Goal: Task Accomplishment & Management: Manage account settings

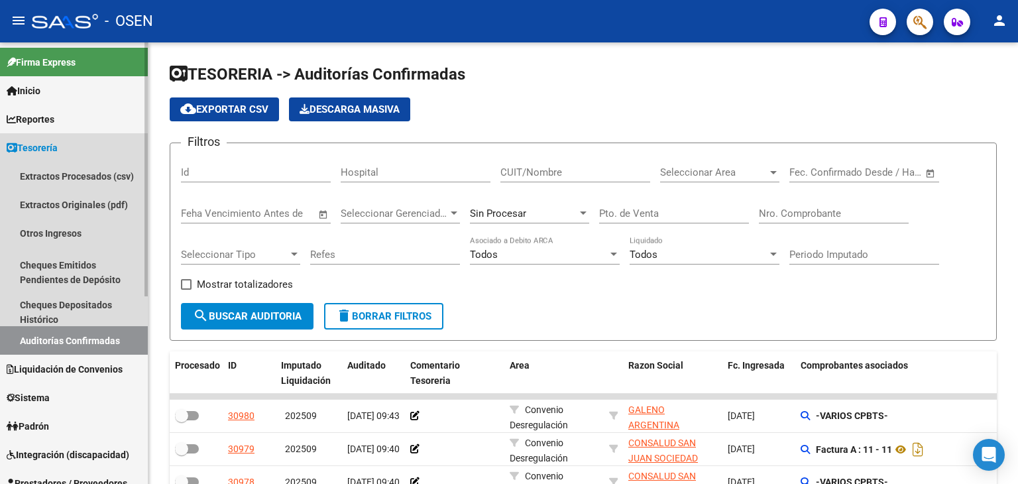
click at [72, 142] on link "Tesorería" at bounding box center [74, 147] width 148 height 28
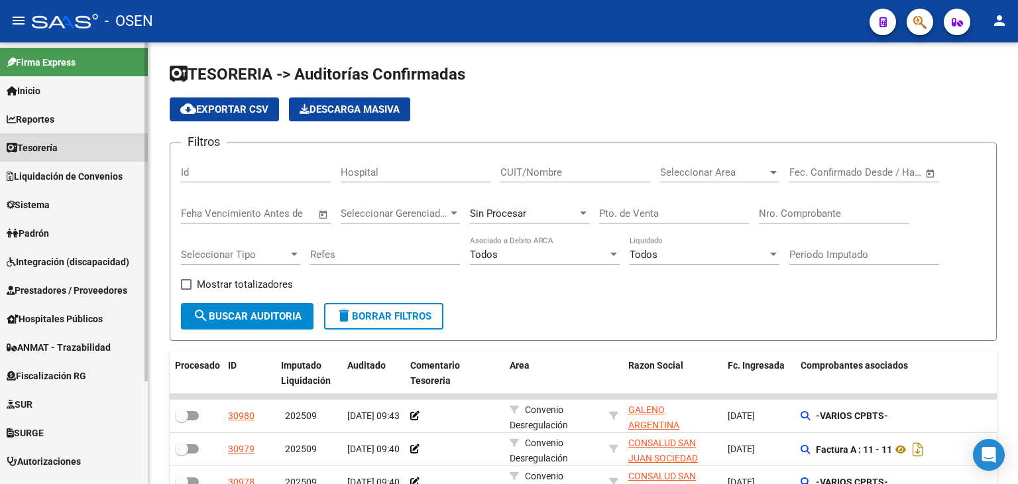
click at [72, 146] on link "Tesorería" at bounding box center [74, 147] width 148 height 28
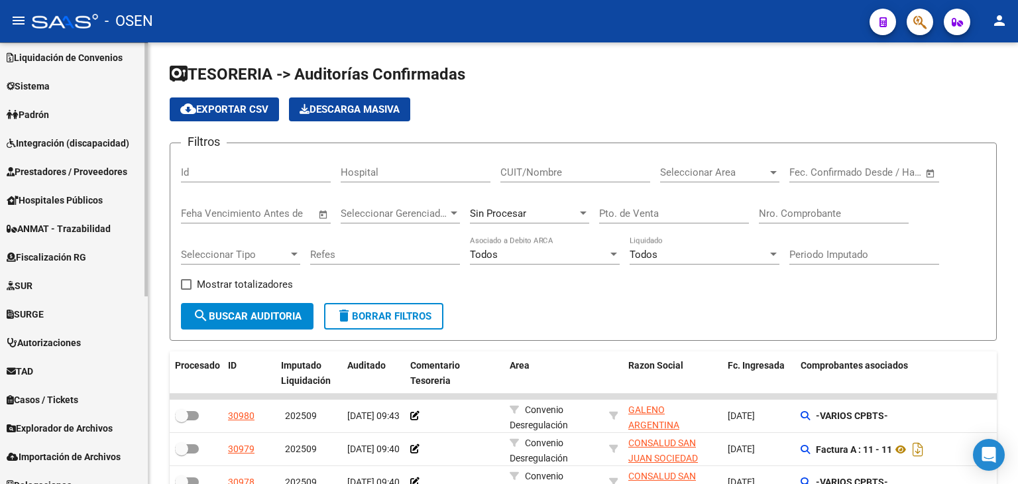
scroll to position [327, 0]
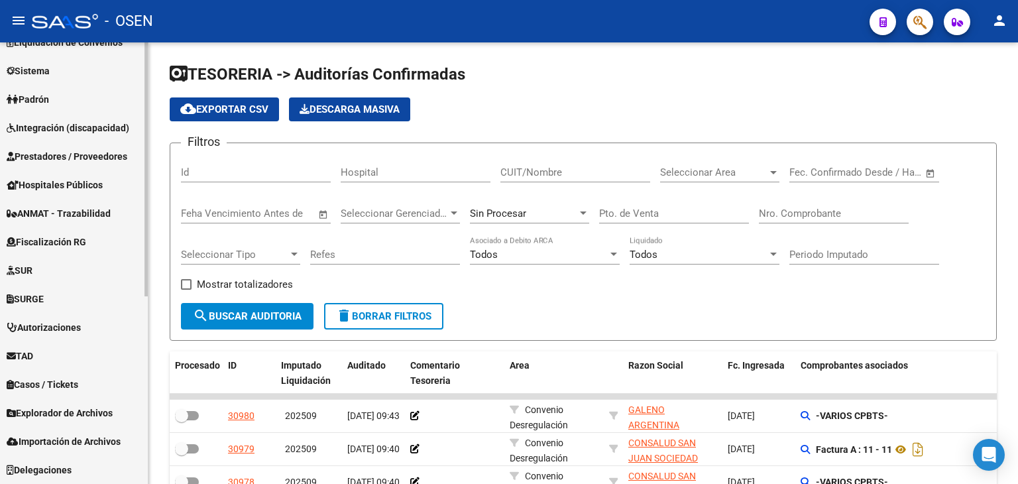
click at [107, 168] on link "Prestadores / Proveedores" at bounding box center [74, 156] width 148 height 28
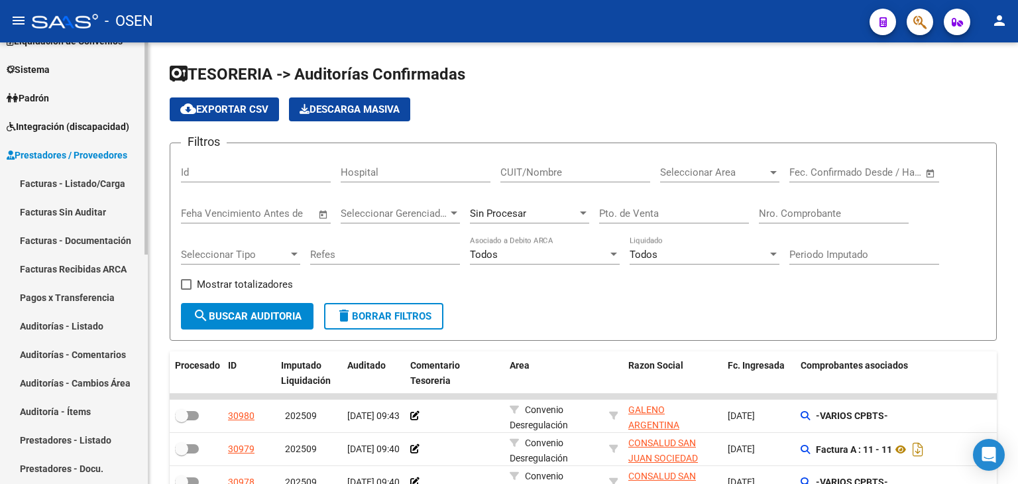
scroll to position [134, 0]
click at [107, 182] on link "Facturas - Listado/Carga" at bounding box center [74, 184] width 148 height 28
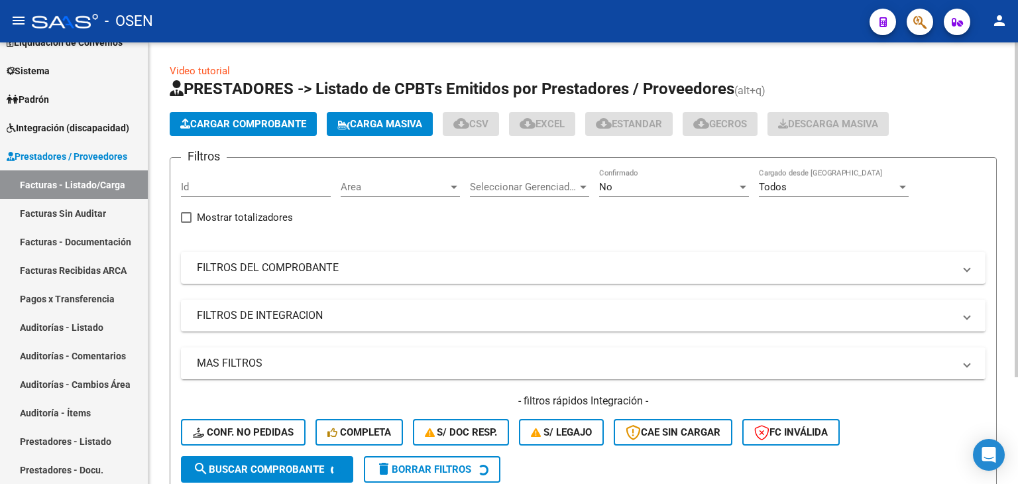
click at [479, 361] on mat-panel-title "MAS FILTROS" at bounding box center [575, 363] width 757 height 15
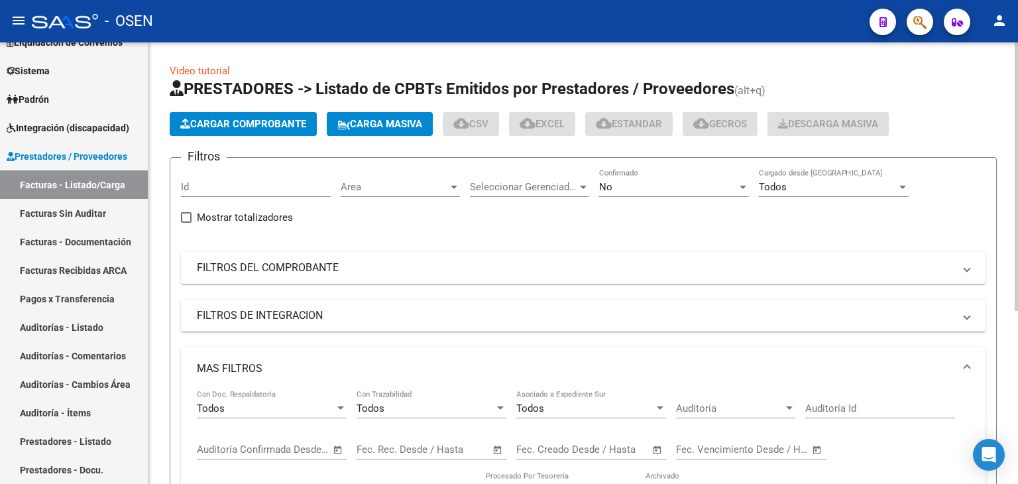
scroll to position [221, 0]
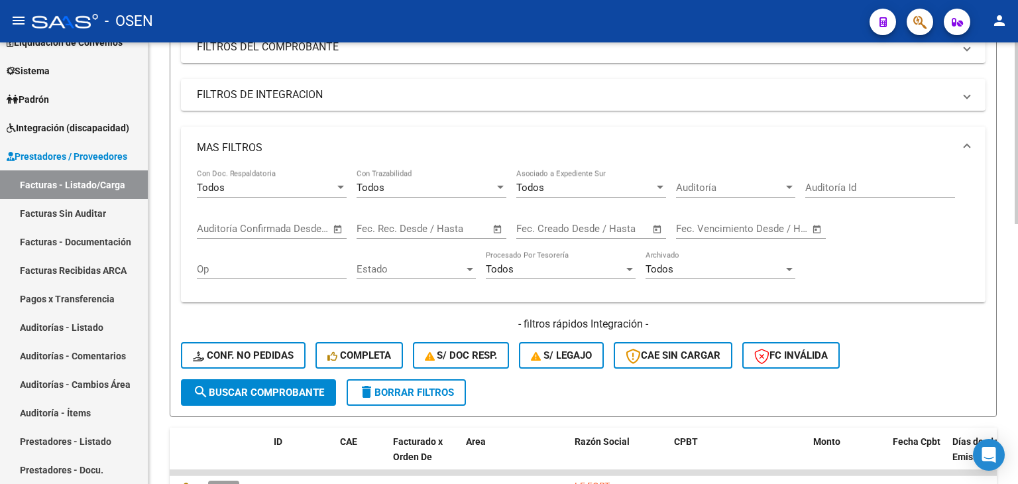
click at [334, 235] on span "Open calendar" at bounding box center [338, 229] width 32 height 32
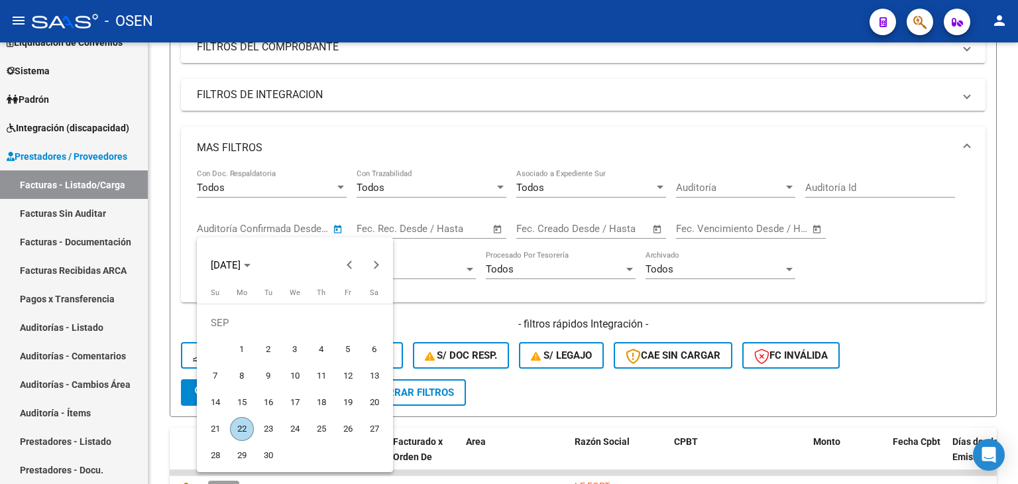
click at [340, 398] on span "19" at bounding box center [348, 402] width 24 height 24
type input "[DATE]"
click at [243, 422] on span "22" at bounding box center [242, 429] width 24 height 24
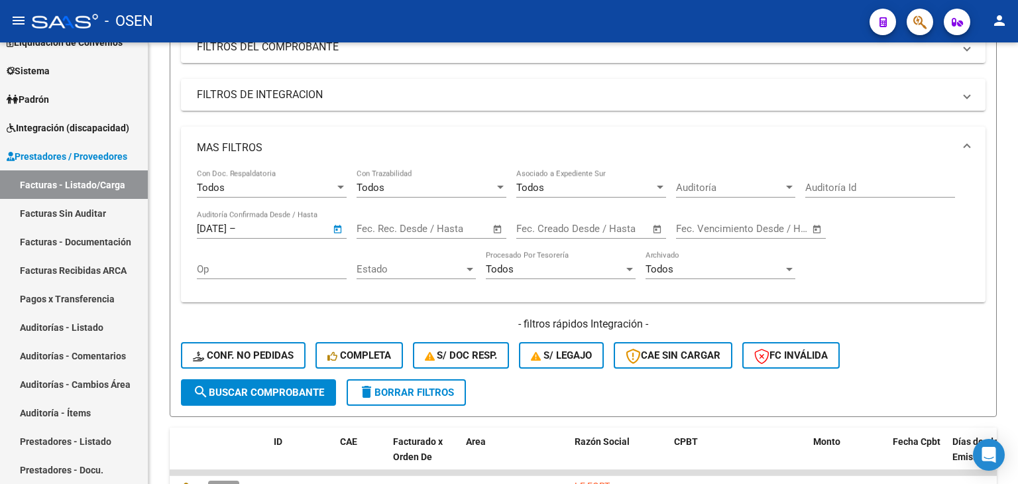
type input "[DATE]"
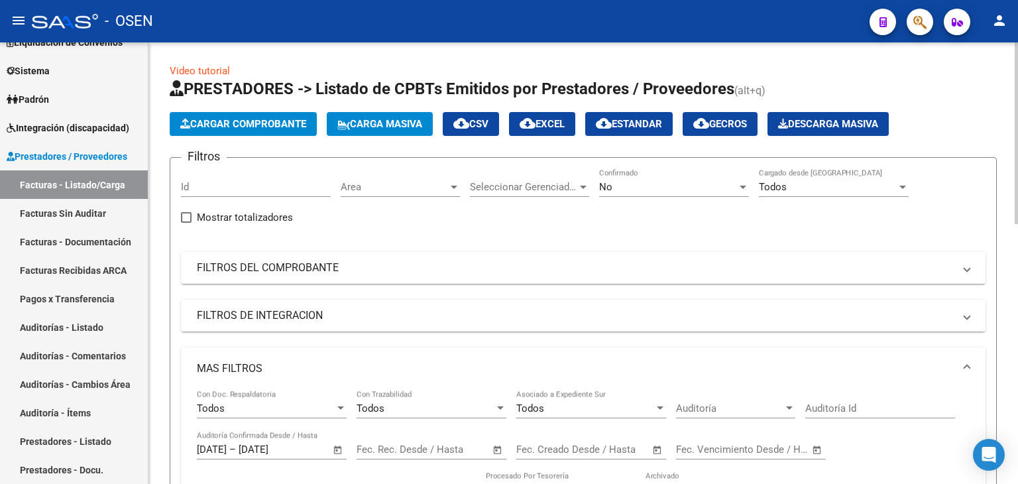
click at [664, 177] on div "No Confirmado" at bounding box center [674, 182] width 150 height 28
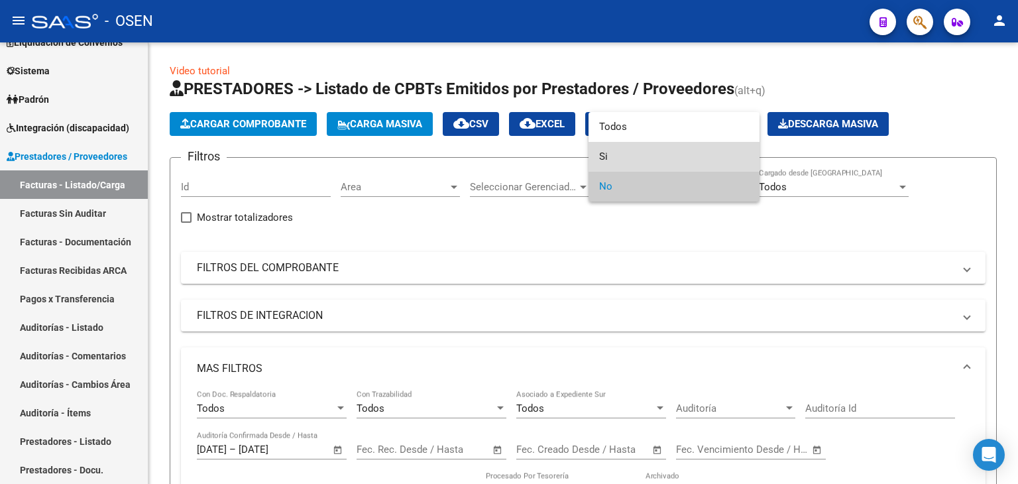
click at [664, 154] on span "Si" at bounding box center [674, 157] width 150 height 30
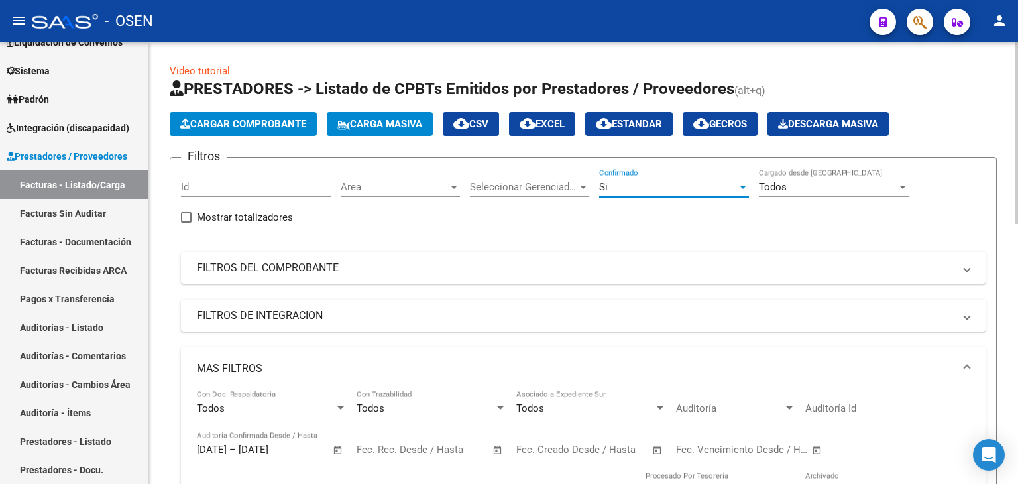
scroll to position [221, 0]
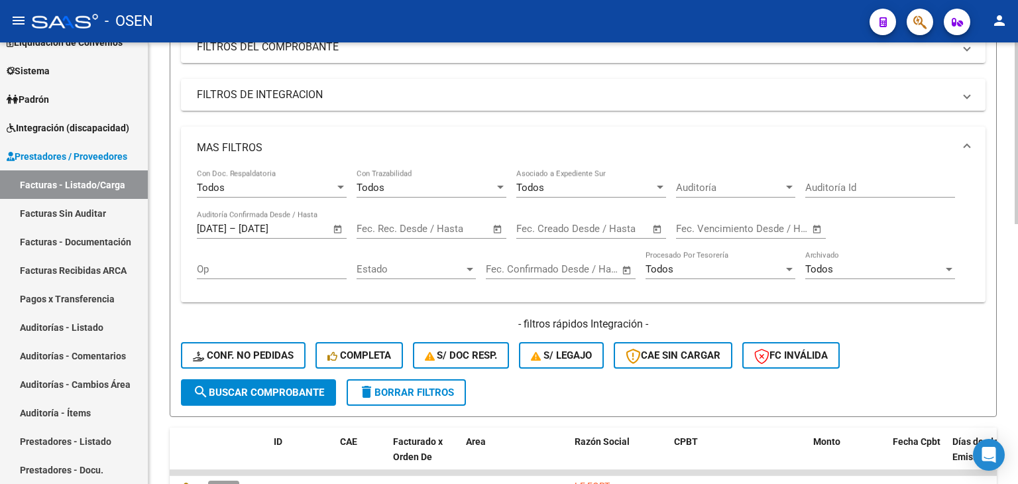
click at [298, 387] on span "search Buscar Comprobante" at bounding box center [258, 392] width 131 height 12
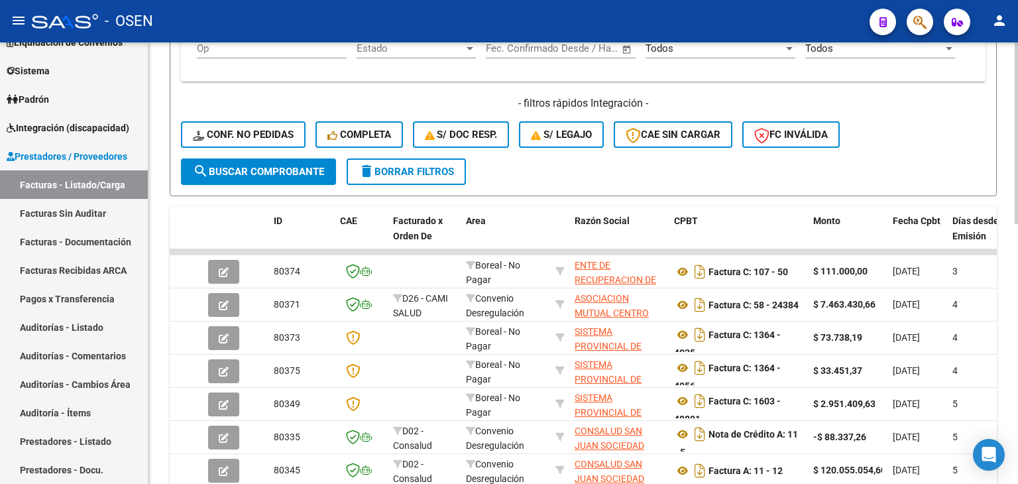
scroll to position [0, 0]
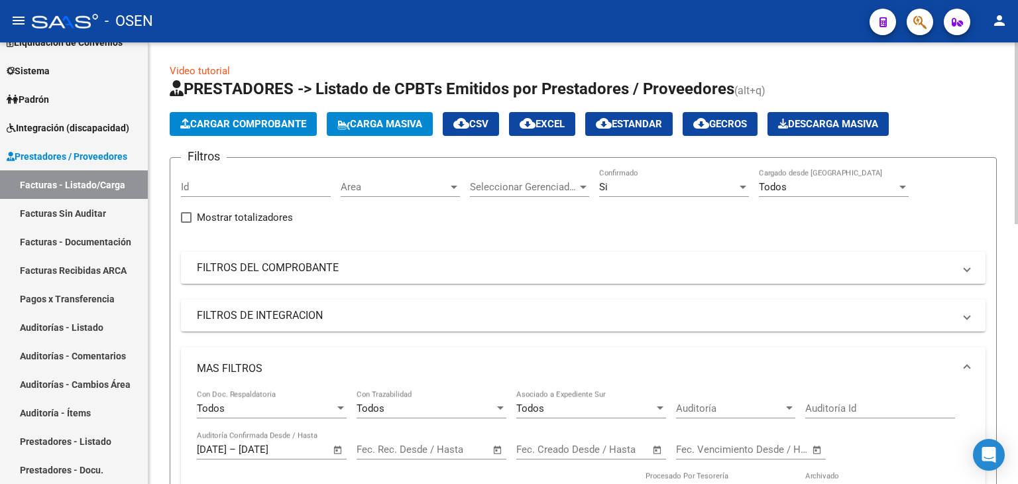
click at [478, 126] on span "cloud_download CSV" at bounding box center [470, 124] width 35 height 12
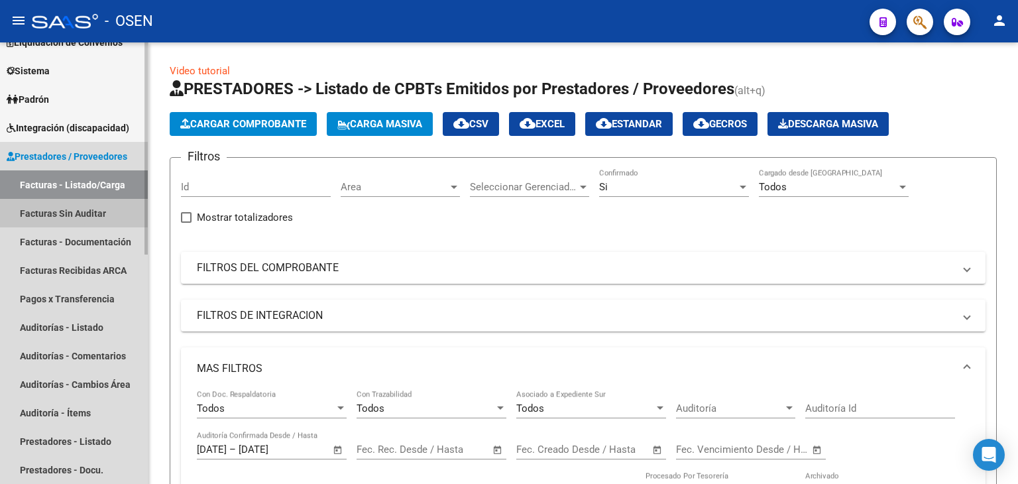
click at [74, 210] on link "Facturas Sin Auditar" at bounding box center [74, 213] width 148 height 28
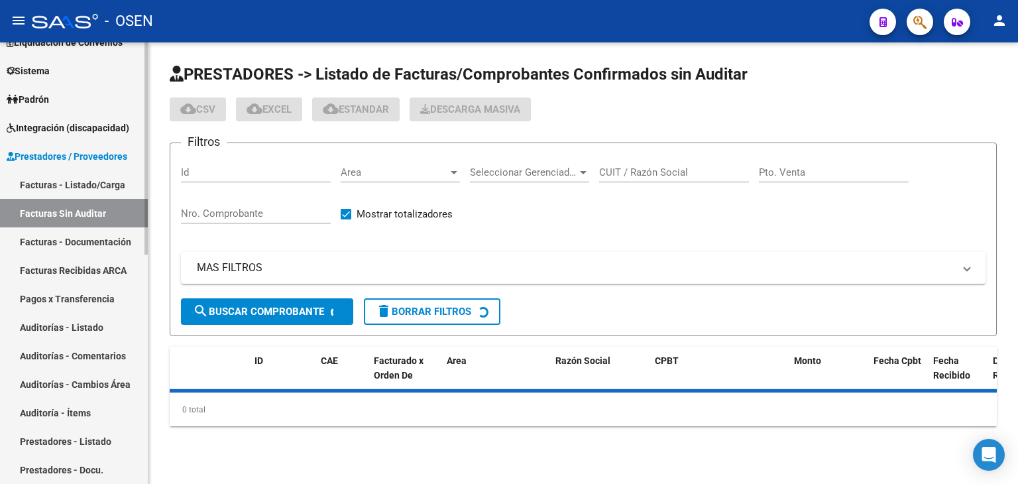
click at [85, 179] on link "Facturas - Listado/Carga" at bounding box center [74, 184] width 148 height 28
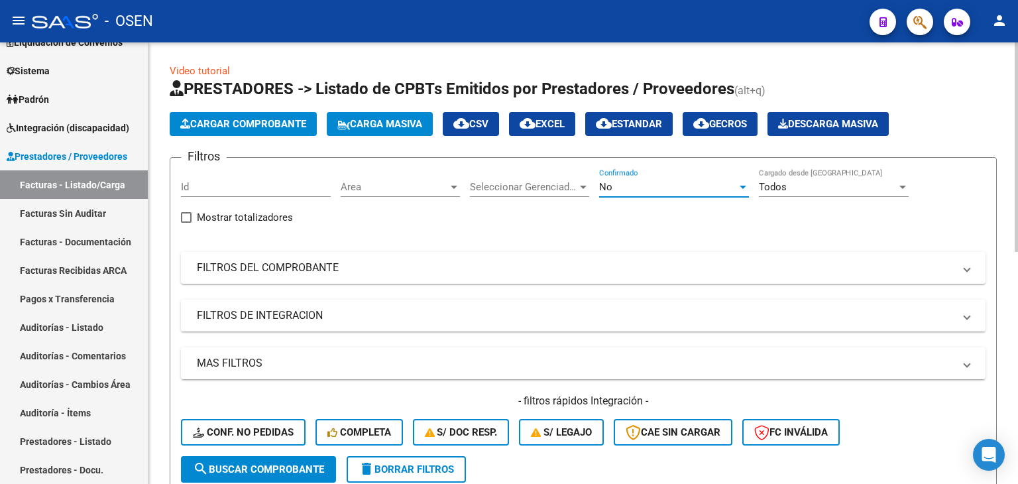
click at [681, 190] on div "No" at bounding box center [668, 187] width 138 height 12
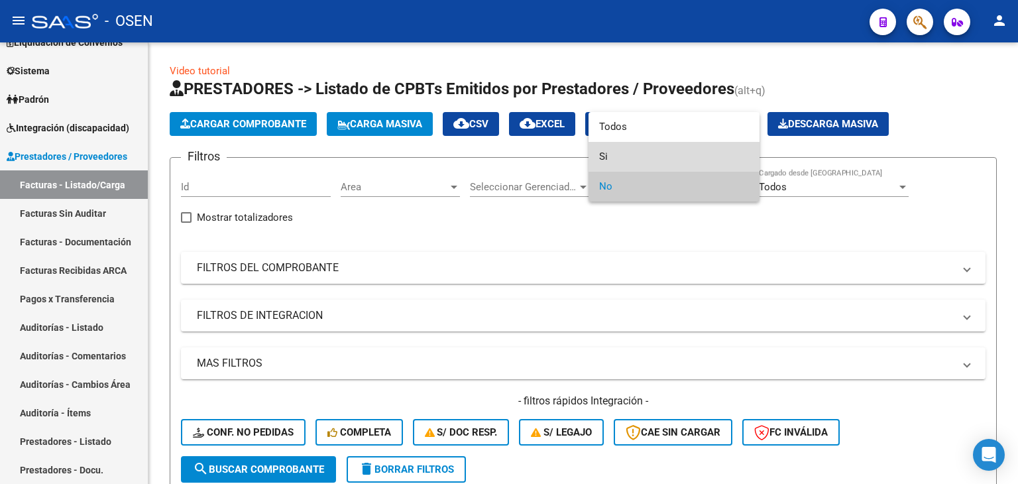
click at [681, 170] on span "Si" at bounding box center [674, 157] width 150 height 30
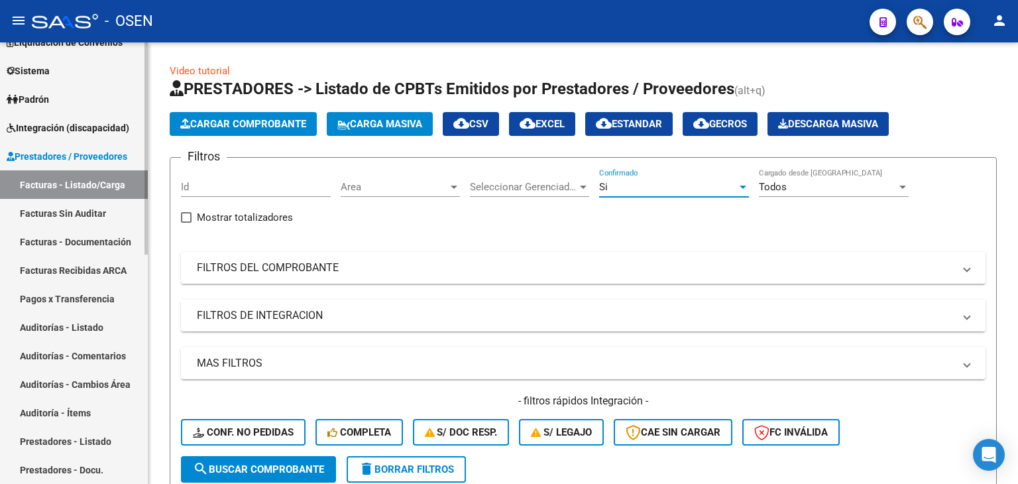
click at [75, 215] on link "Facturas Sin Auditar" at bounding box center [74, 213] width 148 height 28
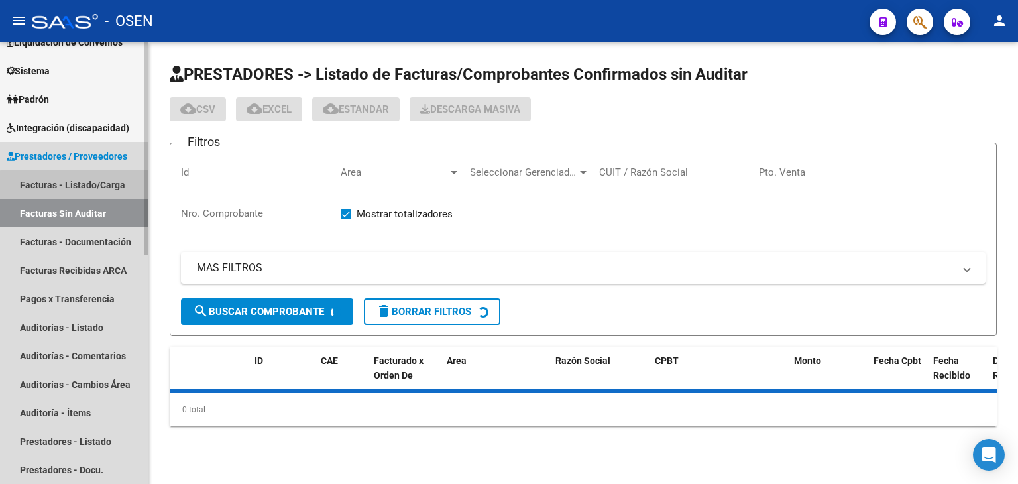
click at [85, 185] on link "Facturas - Listado/Carga" at bounding box center [74, 184] width 148 height 28
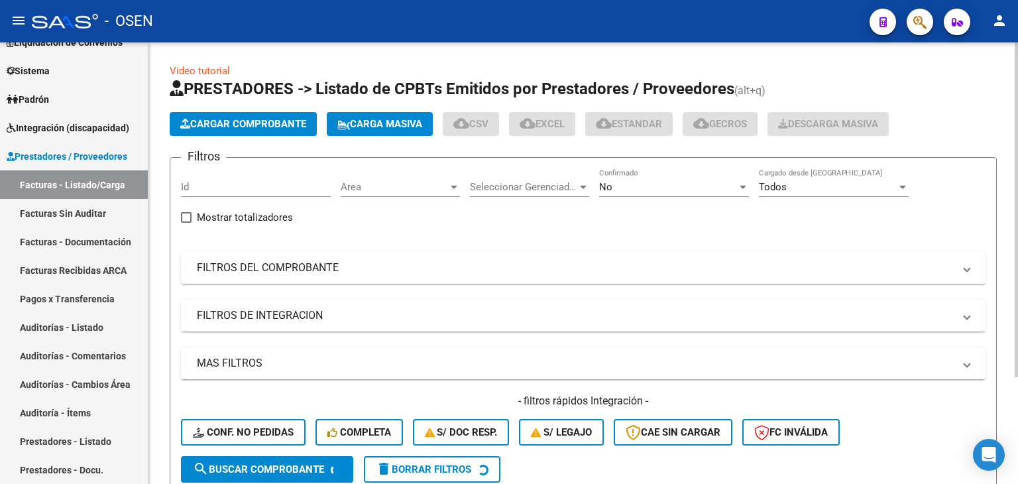
click at [404, 205] on div "Area Area" at bounding box center [399, 188] width 119 height 41
click at [419, 187] on span "Area" at bounding box center [393, 187] width 107 height 12
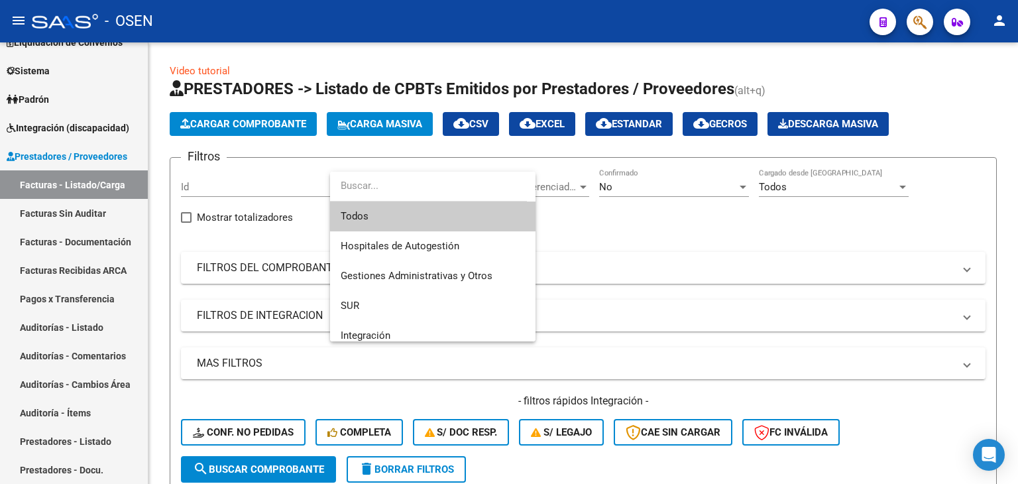
click at [643, 227] on div at bounding box center [509, 242] width 1018 height 484
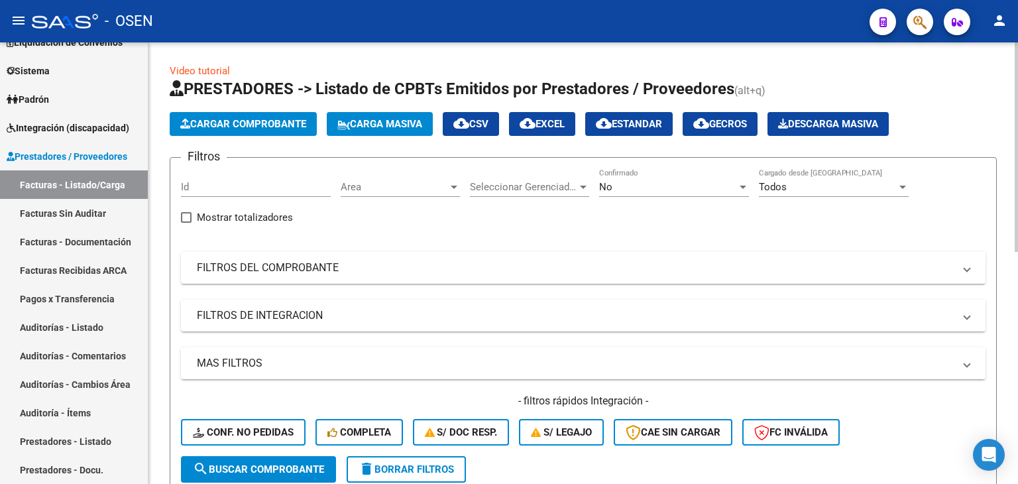
click at [433, 368] on mat-panel-title "MAS FILTROS" at bounding box center [575, 363] width 757 height 15
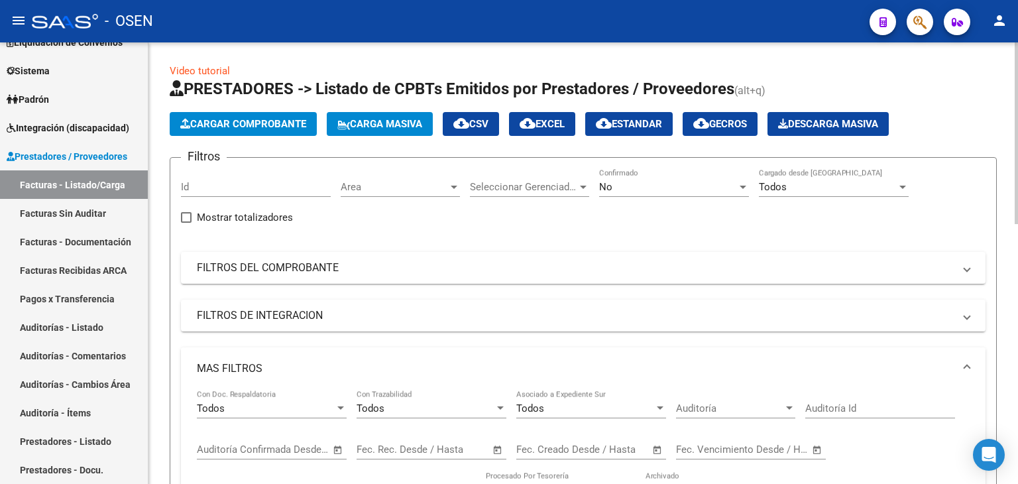
scroll to position [221, 0]
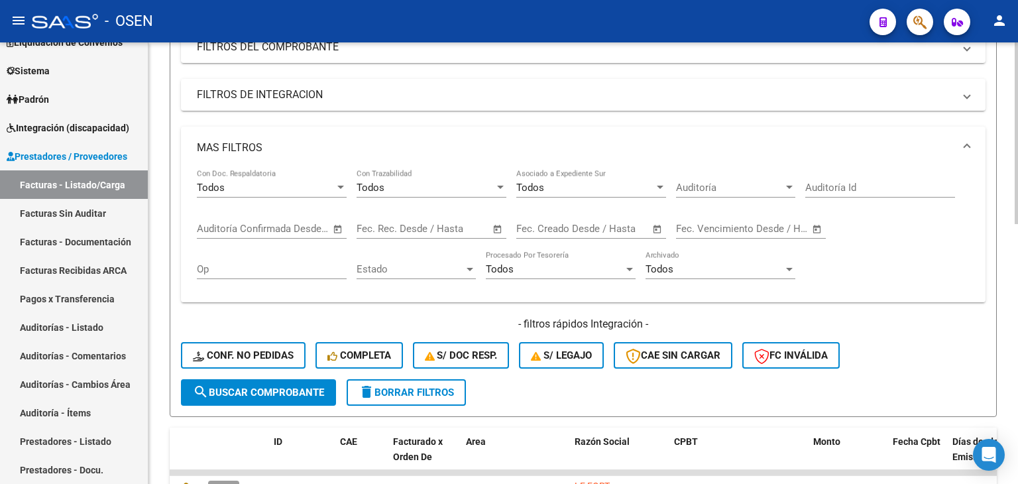
click at [654, 227] on span "Open calendar" at bounding box center [657, 229] width 32 height 32
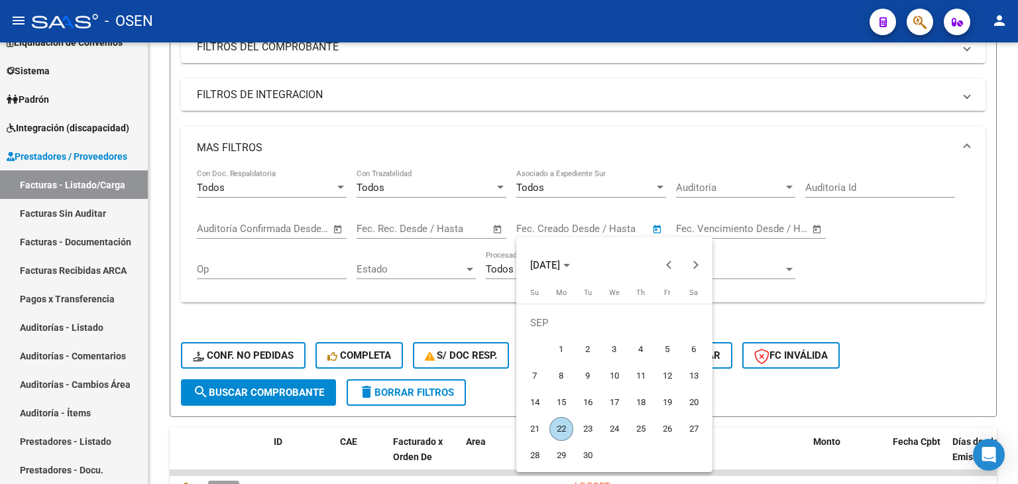
click at [662, 401] on span "19" at bounding box center [667, 402] width 24 height 24
type input "[DATE]"
click at [557, 433] on span "22" at bounding box center [561, 429] width 24 height 24
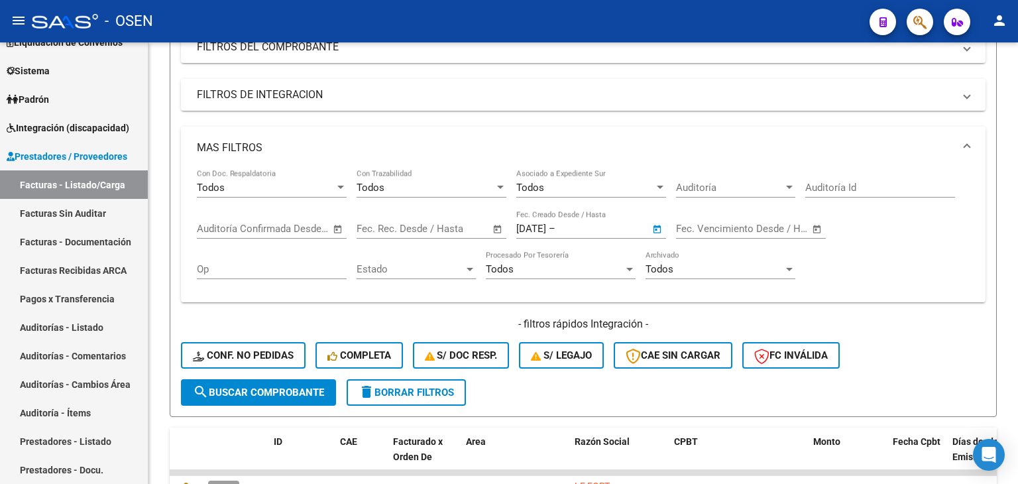
type input "[DATE]"
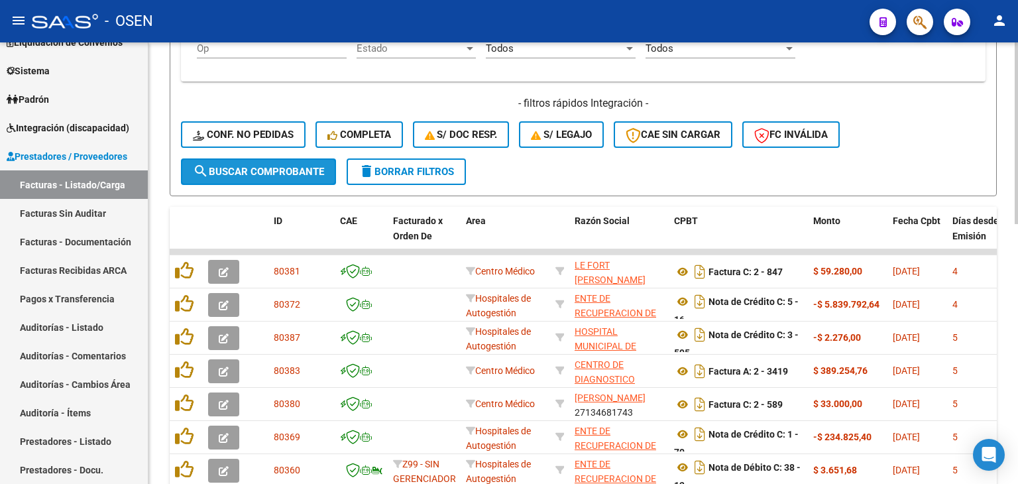
click at [284, 160] on button "search Buscar Comprobante" at bounding box center [258, 171] width 155 height 26
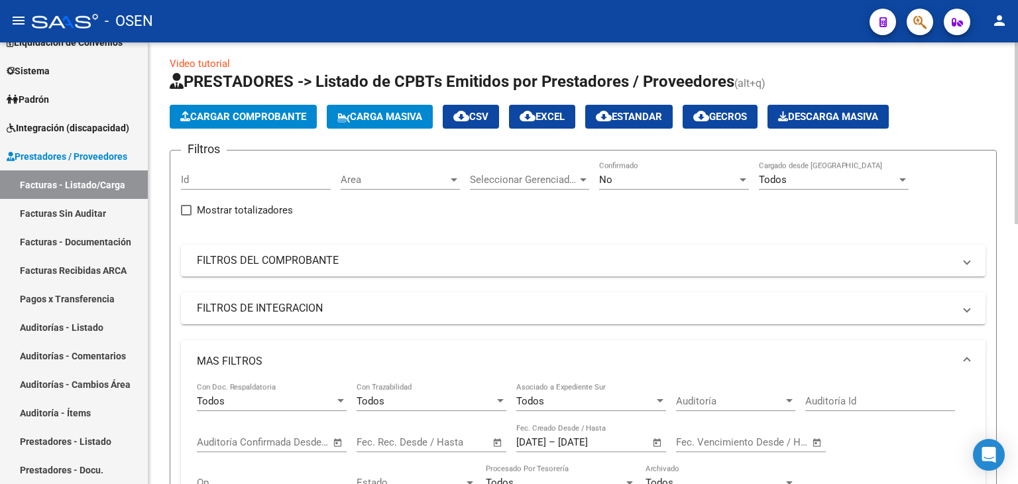
scroll to position [0, 0]
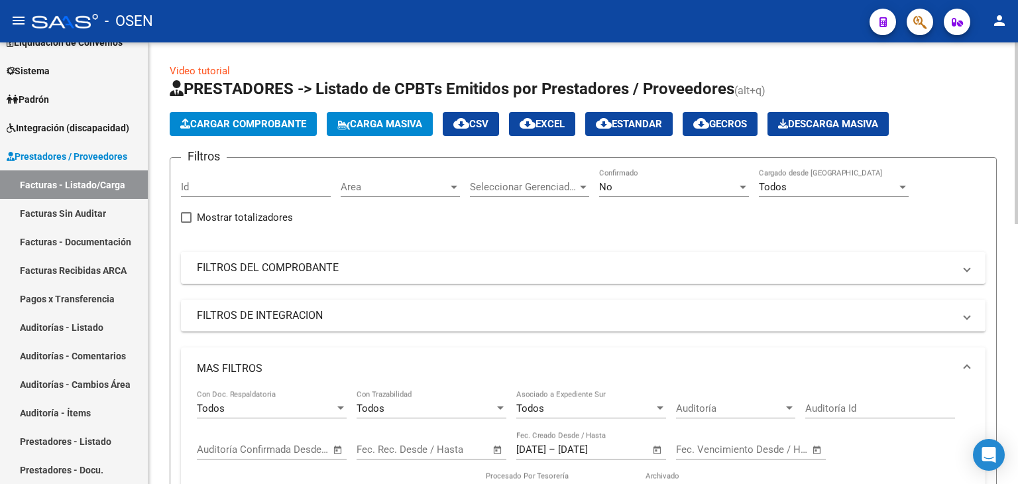
click at [315, 264] on mat-panel-title "FILTROS DEL COMPROBANTE" at bounding box center [575, 267] width 757 height 15
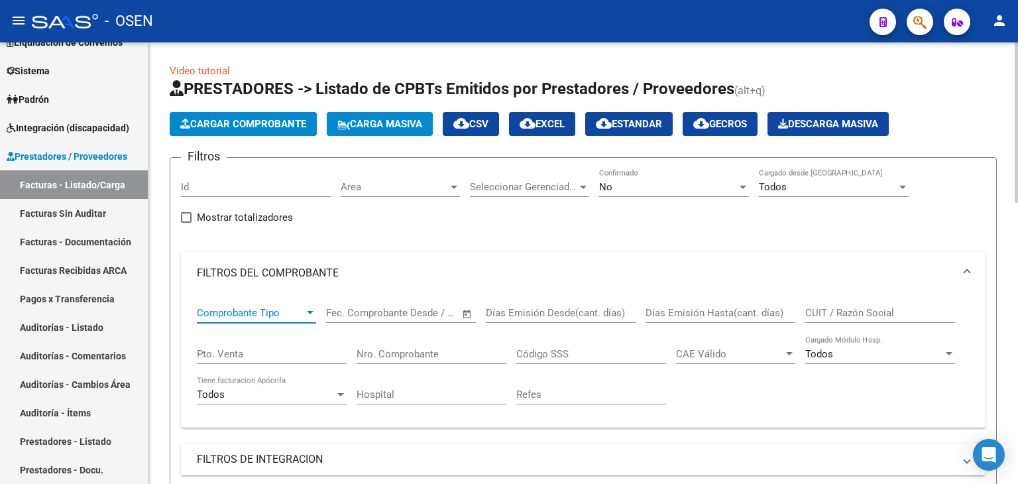
click at [291, 307] on span "Comprobante Tipo" at bounding box center [250, 313] width 107 height 12
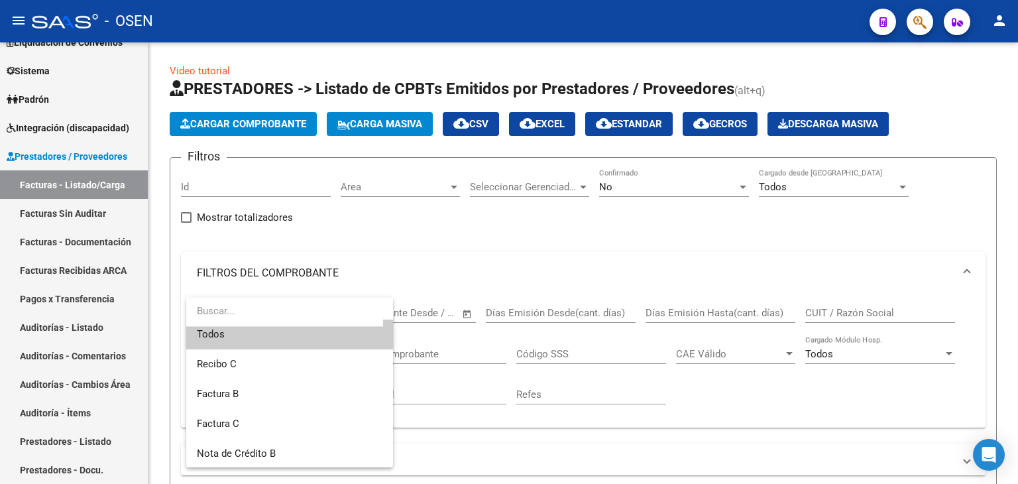
scroll to position [28, 0]
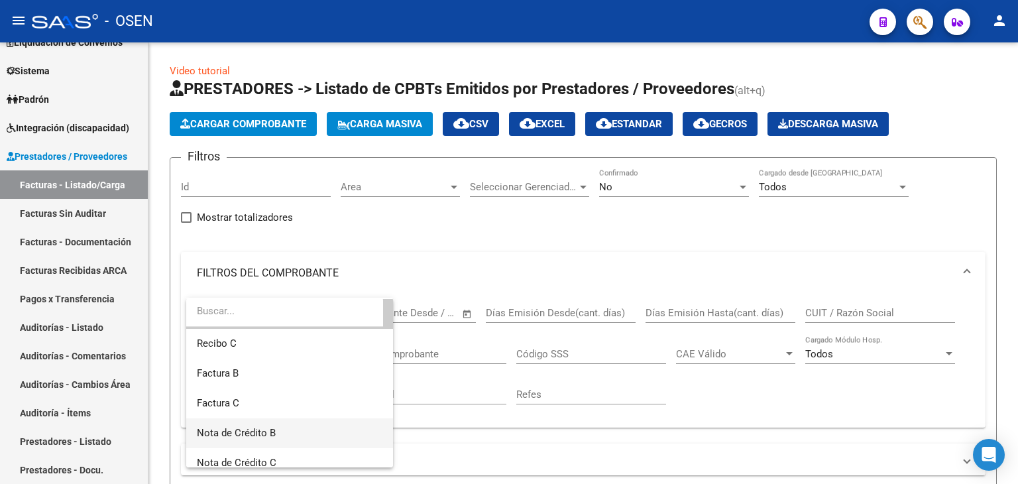
click at [313, 433] on span "Nota de Crédito B" at bounding box center [289, 433] width 185 height 30
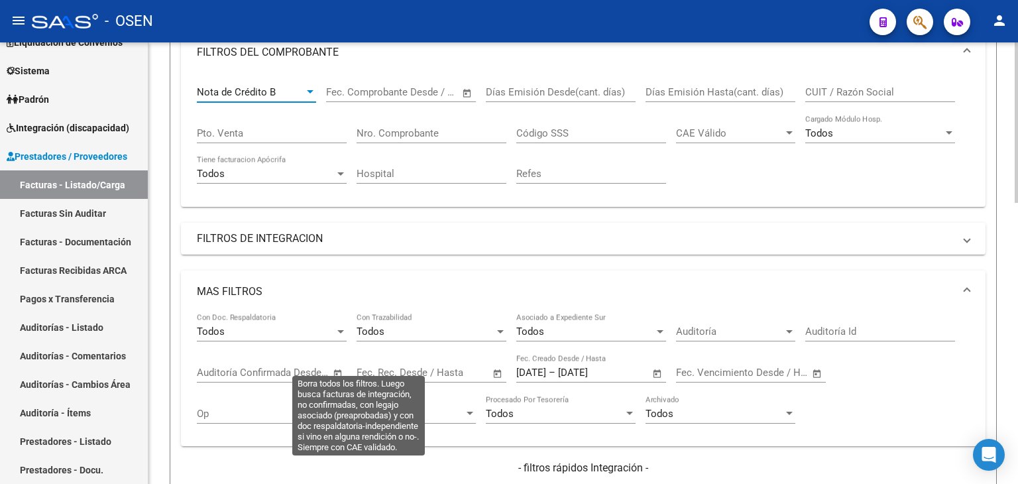
scroll to position [441, 0]
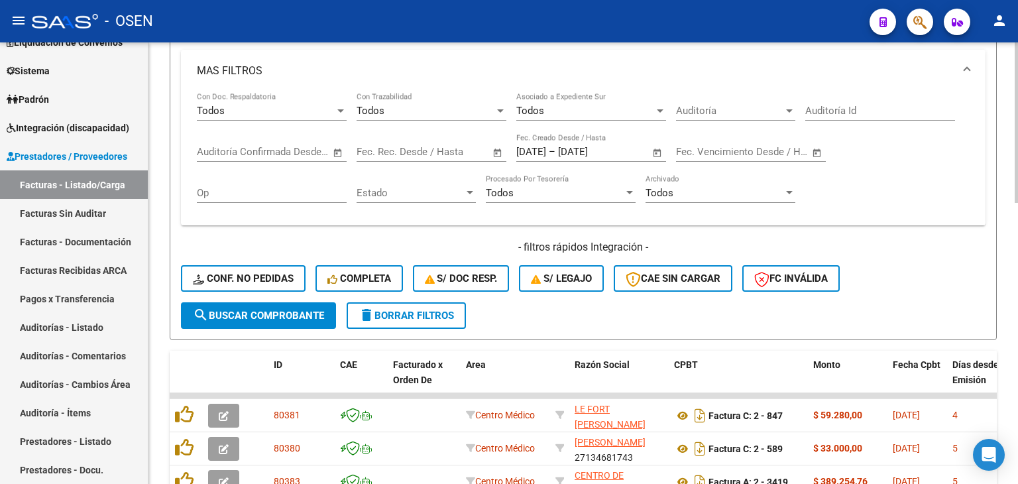
click at [296, 303] on button "search Buscar Comprobante" at bounding box center [258, 315] width 155 height 26
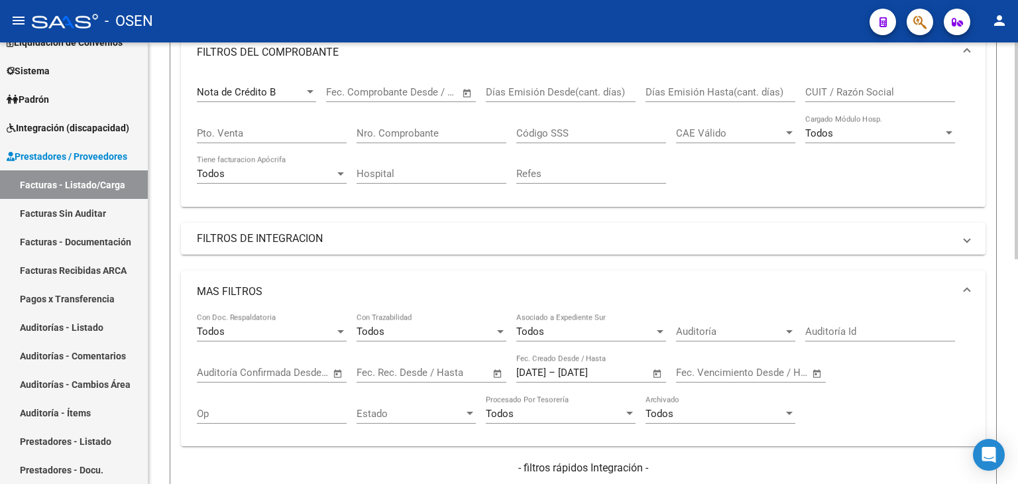
scroll to position [0, 0]
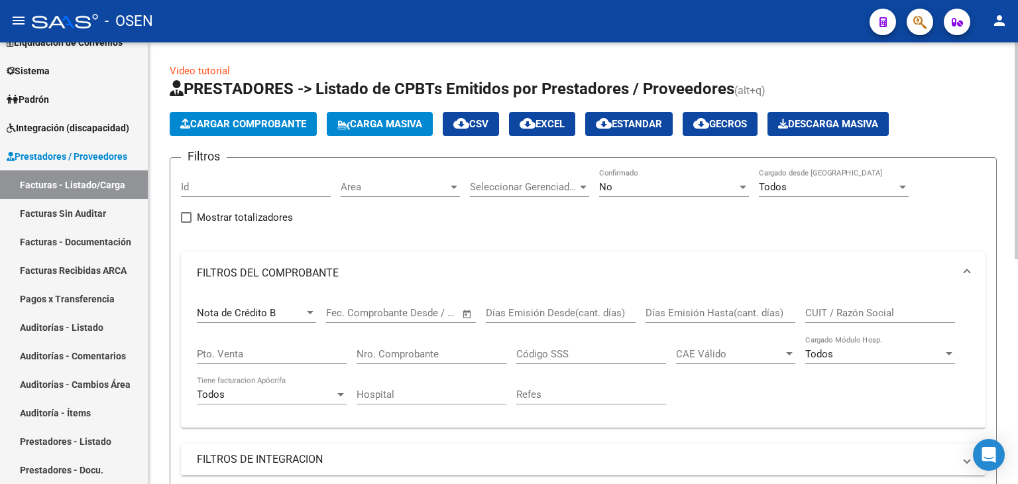
click at [283, 309] on div "Nota de Crédito B" at bounding box center [250, 313] width 107 height 12
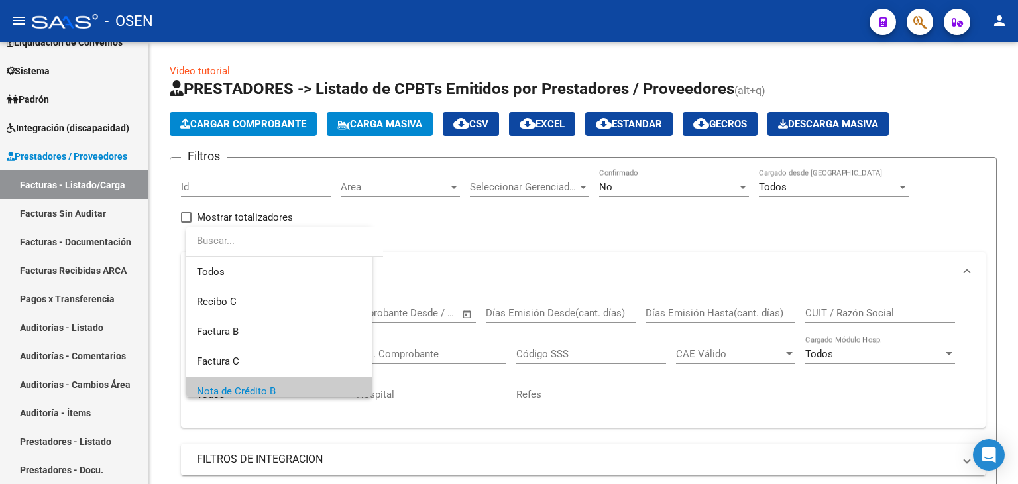
scroll to position [79, 0]
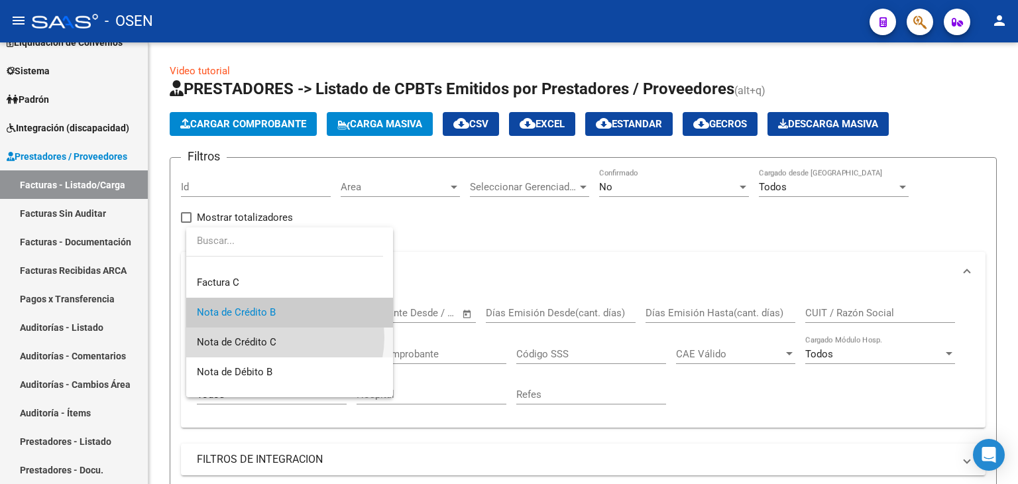
click at [276, 337] on span "Nota de Crédito C" at bounding box center [289, 342] width 185 height 30
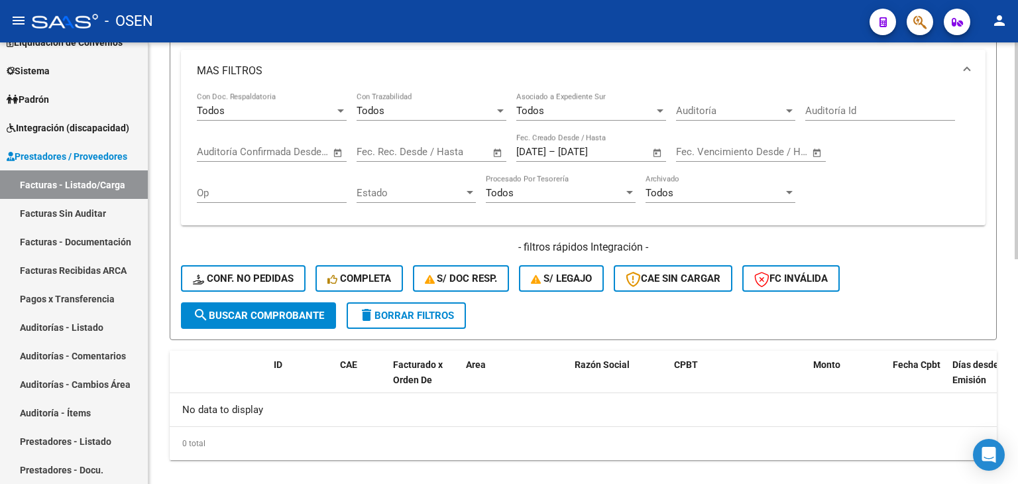
click at [315, 317] on span "search Buscar Comprobante" at bounding box center [258, 315] width 131 height 12
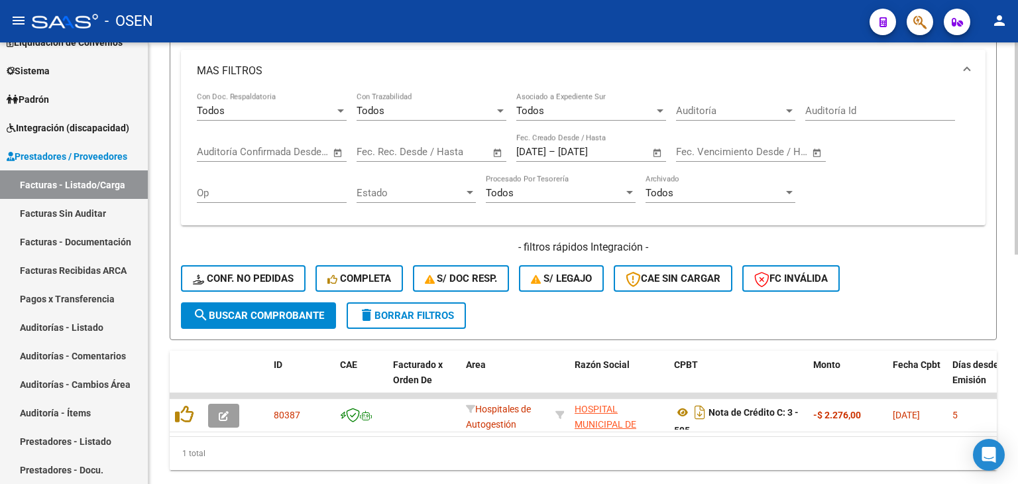
scroll to position [0, 0]
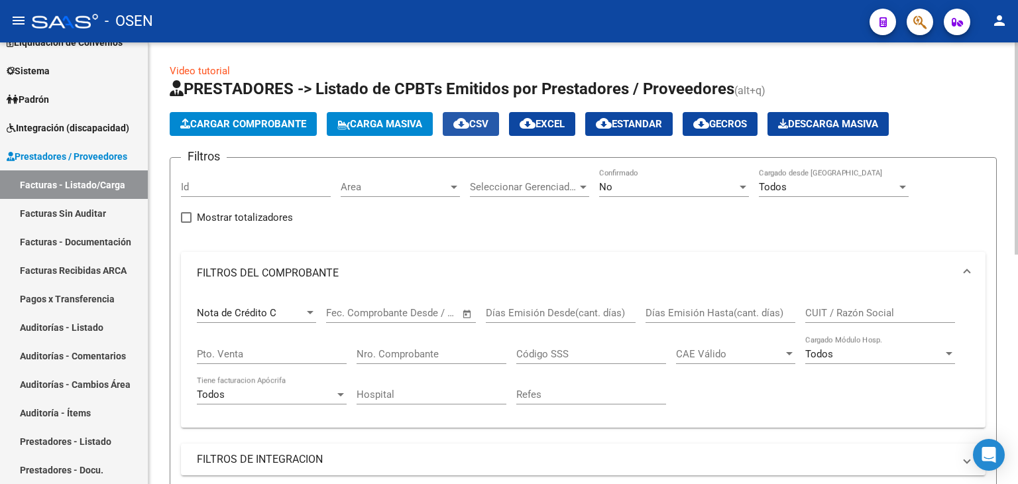
click at [469, 122] on mat-icon "cloud_download" at bounding box center [461, 123] width 16 height 16
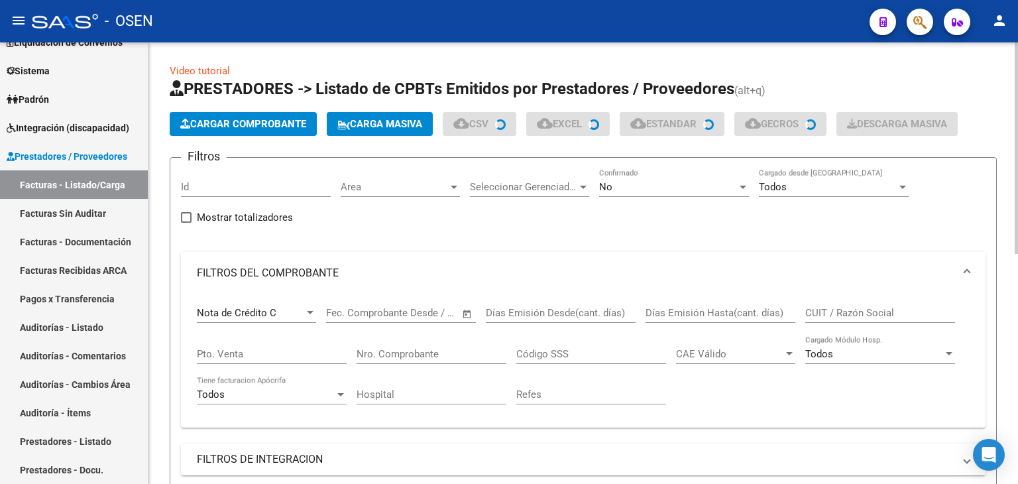
click at [308, 303] on div "Nota de Crédito C Comprobante Tipo" at bounding box center [256, 308] width 119 height 28
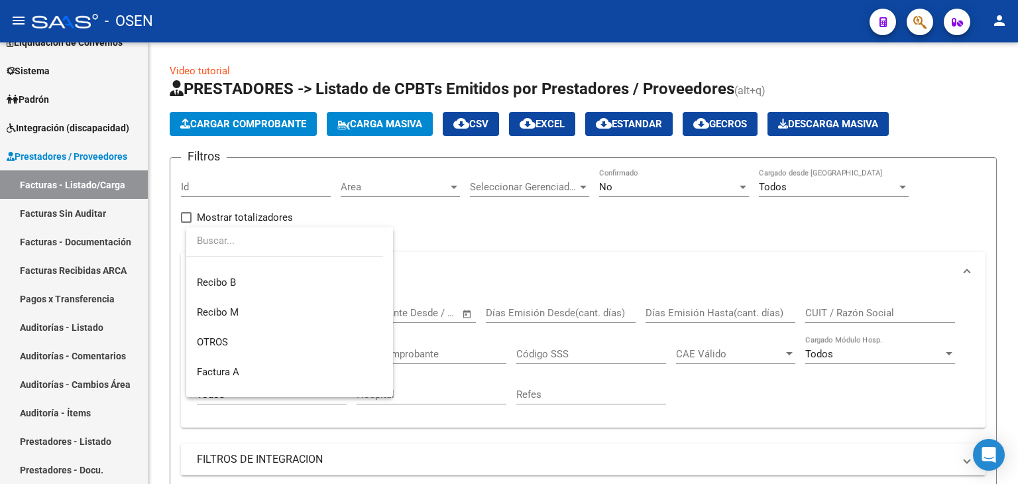
scroll to position [335, 0]
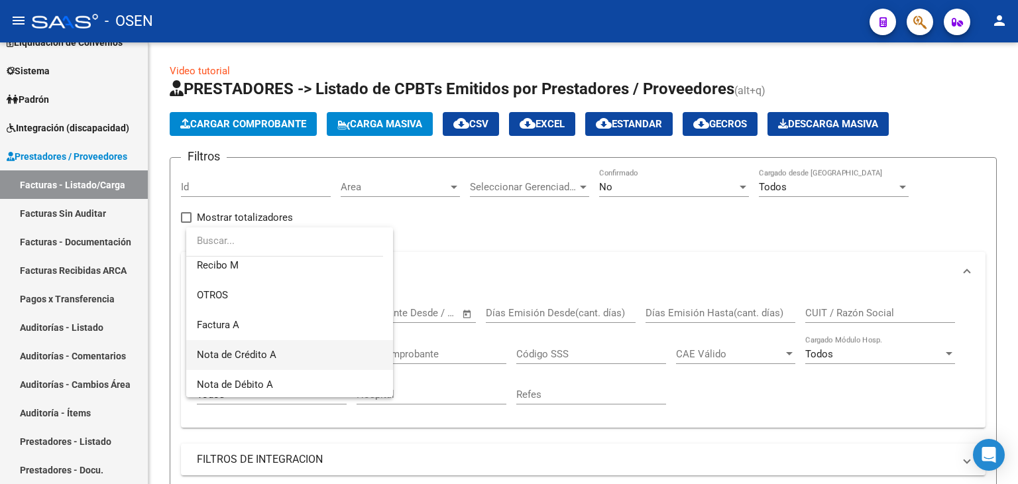
click at [290, 355] on span "Nota de Crédito A" at bounding box center [289, 355] width 185 height 30
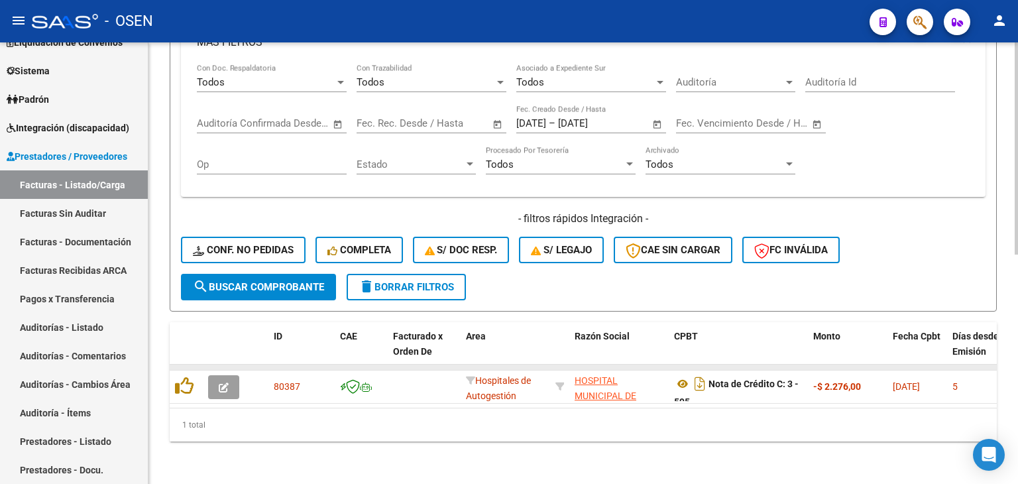
scroll to position [477, 0]
click at [299, 282] on span "search Buscar Comprobante" at bounding box center [258, 287] width 131 height 12
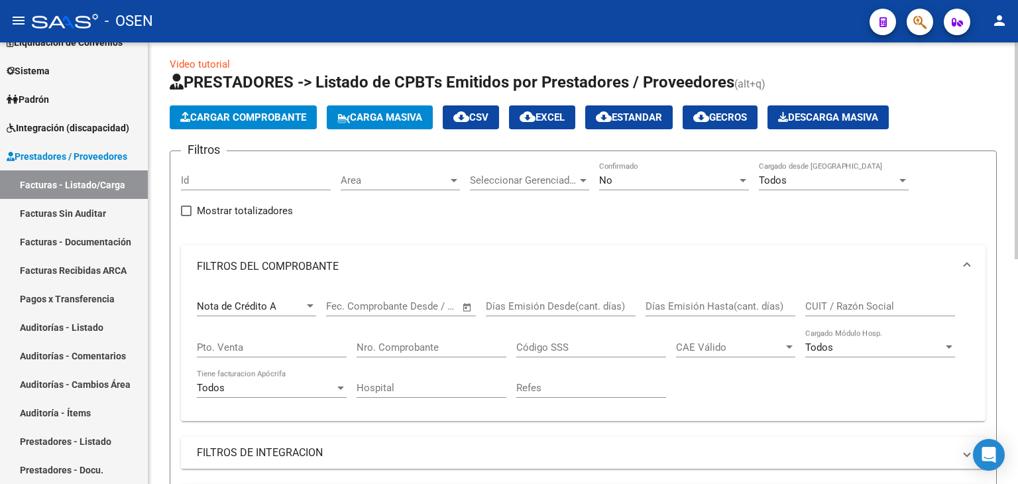
scroll to position [0, 0]
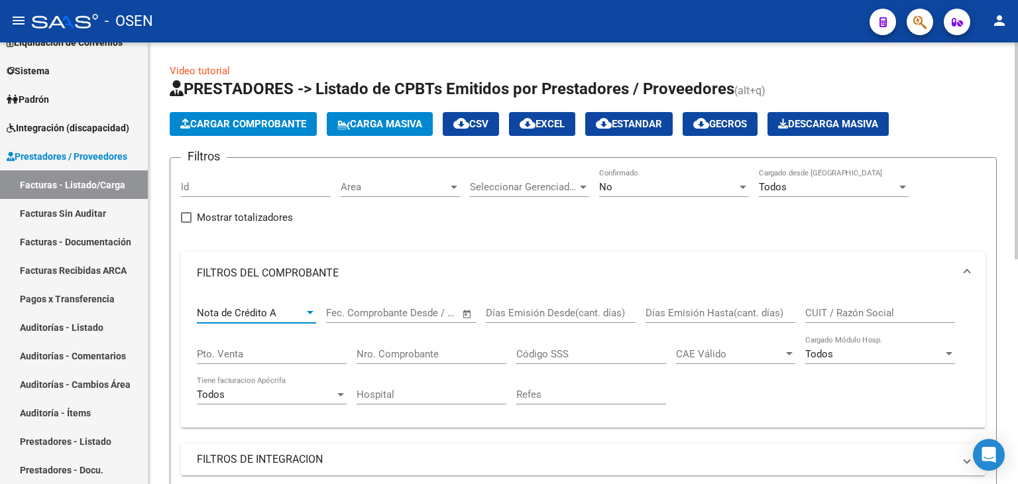
click at [293, 309] on div "Nota de Crédito A" at bounding box center [250, 313] width 107 height 12
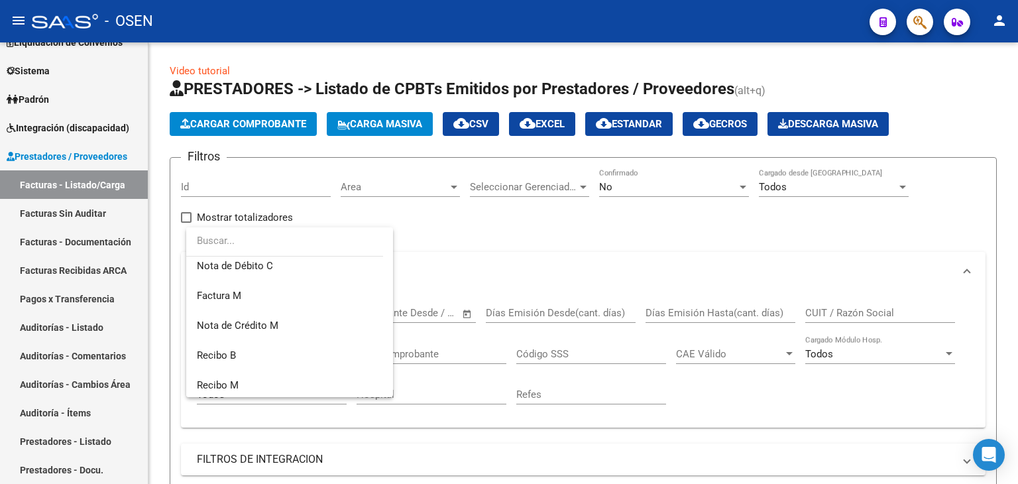
scroll to position [203, 0]
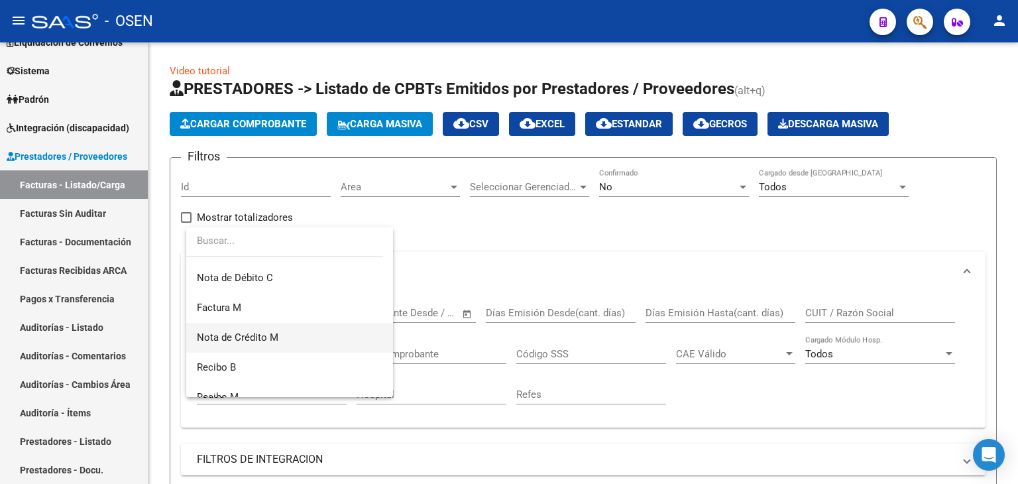
click at [307, 338] on span "Nota de Crédito M" at bounding box center [289, 338] width 185 height 30
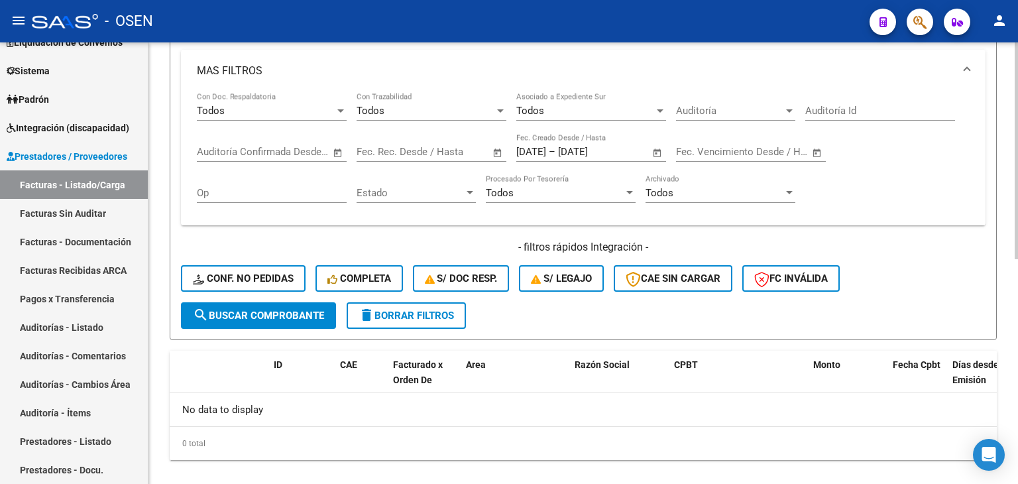
click at [315, 305] on button "search Buscar Comprobante" at bounding box center [258, 315] width 155 height 26
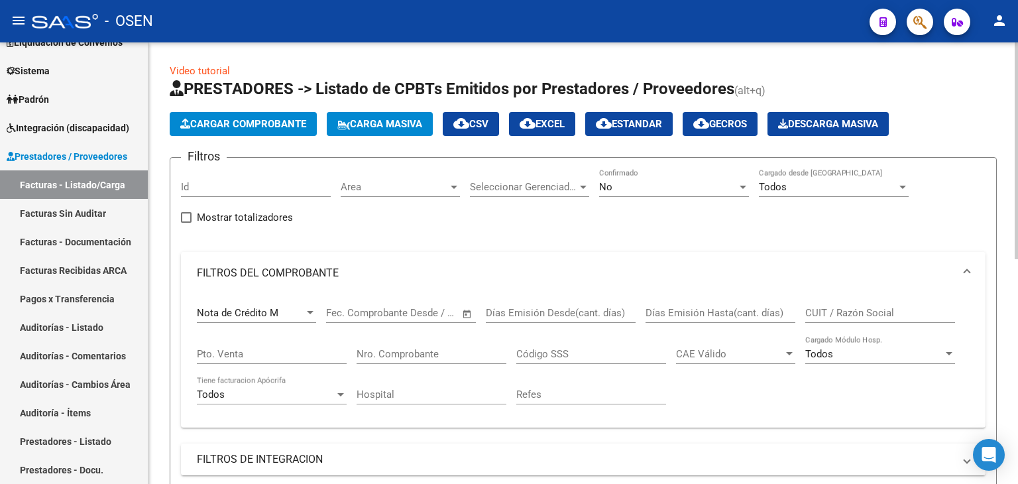
click at [264, 307] on span "Nota de Crédito M" at bounding box center [237, 313] width 81 height 12
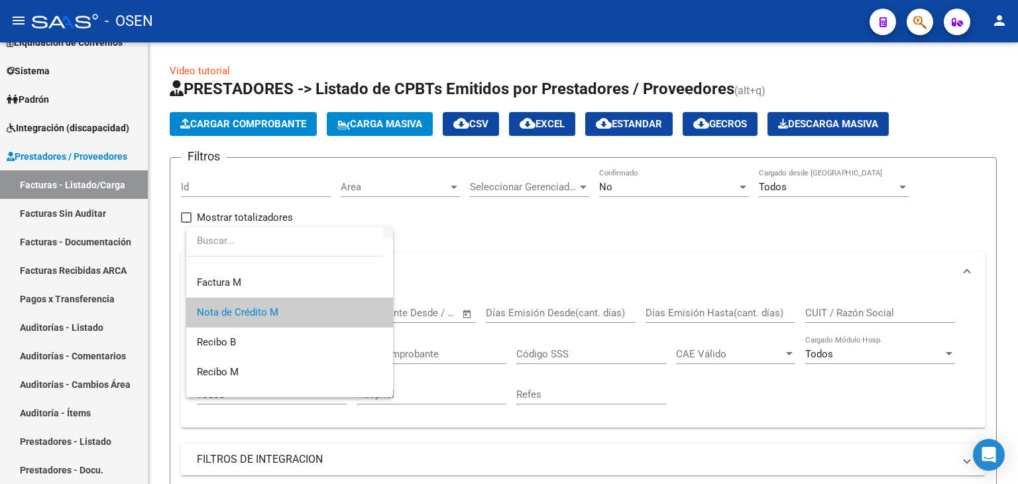
scroll to position [7, 0]
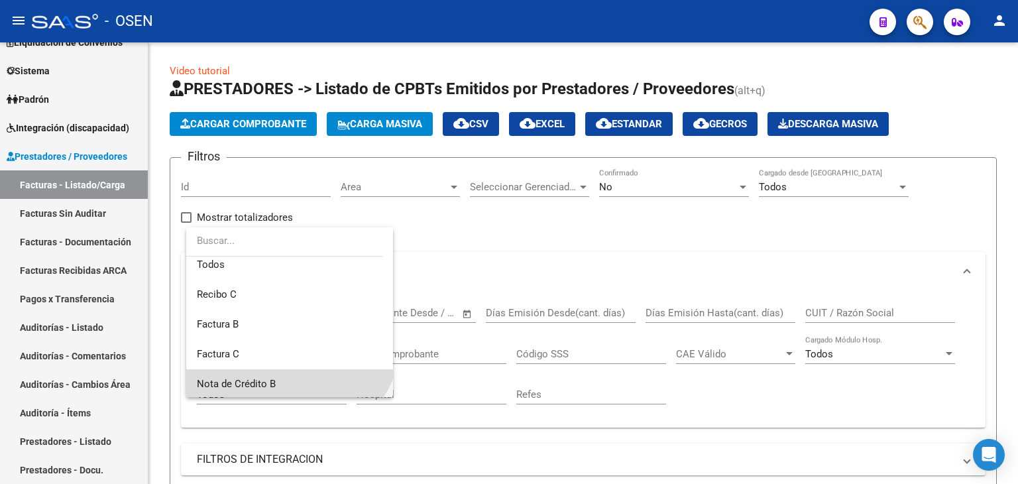
click at [284, 384] on span "Nota de Crédito B" at bounding box center [289, 384] width 185 height 30
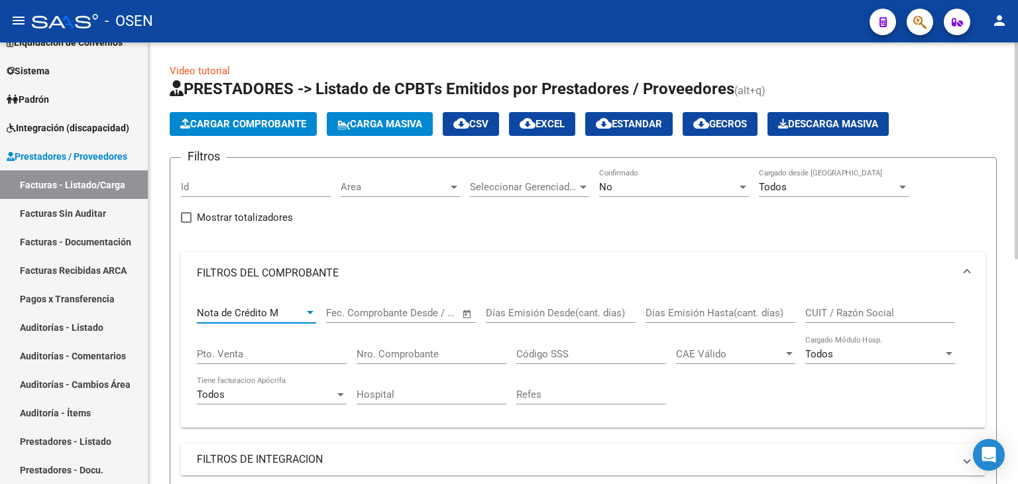
scroll to position [8, 0]
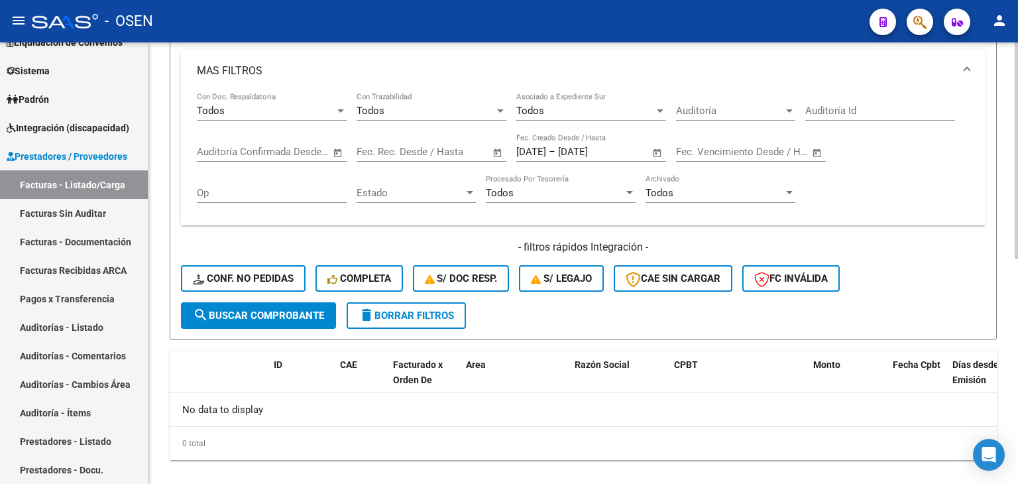
click at [290, 329] on form "Filtros Id Area Area Seleccionar Gerenciador Seleccionar Gerenciador No Confirm…" at bounding box center [583, 28] width 827 height 624
click at [294, 320] on button "search Buscar Comprobante" at bounding box center [258, 315] width 155 height 26
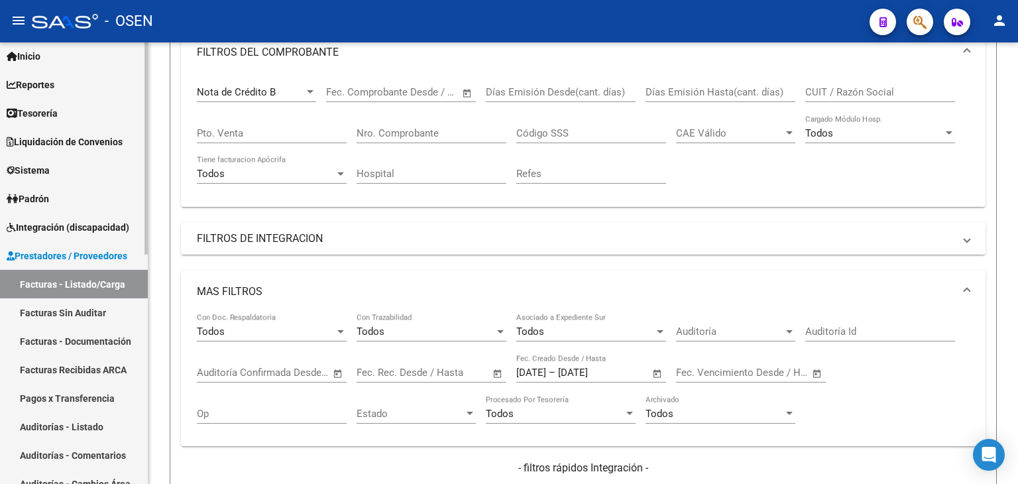
scroll to position [0, 0]
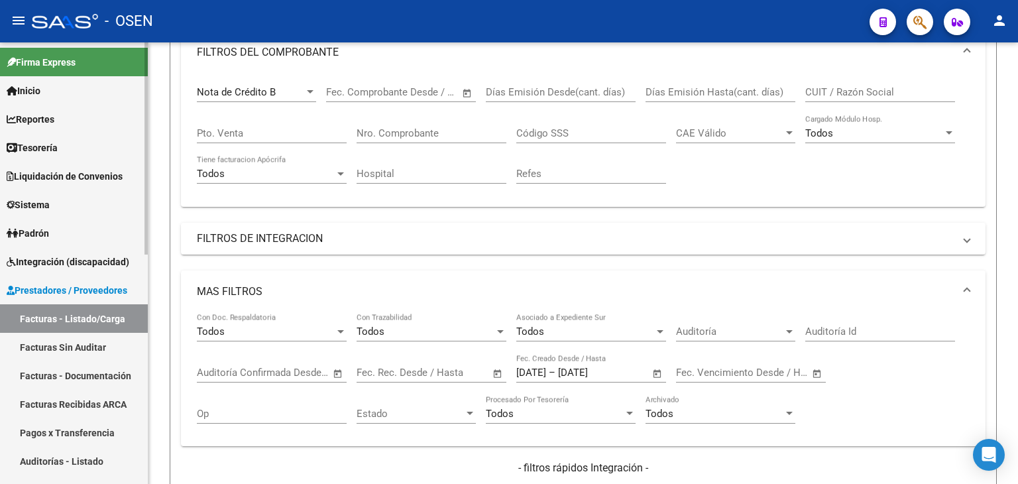
click at [99, 138] on link "Tesorería" at bounding box center [74, 147] width 148 height 28
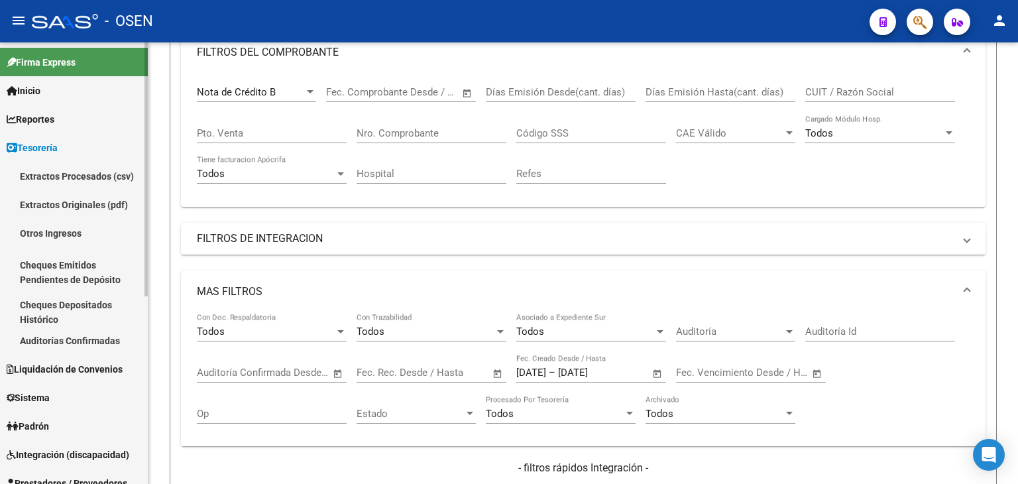
click at [103, 345] on link "Auditorías Confirmadas" at bounding box center [74, 340] width 148 height 28
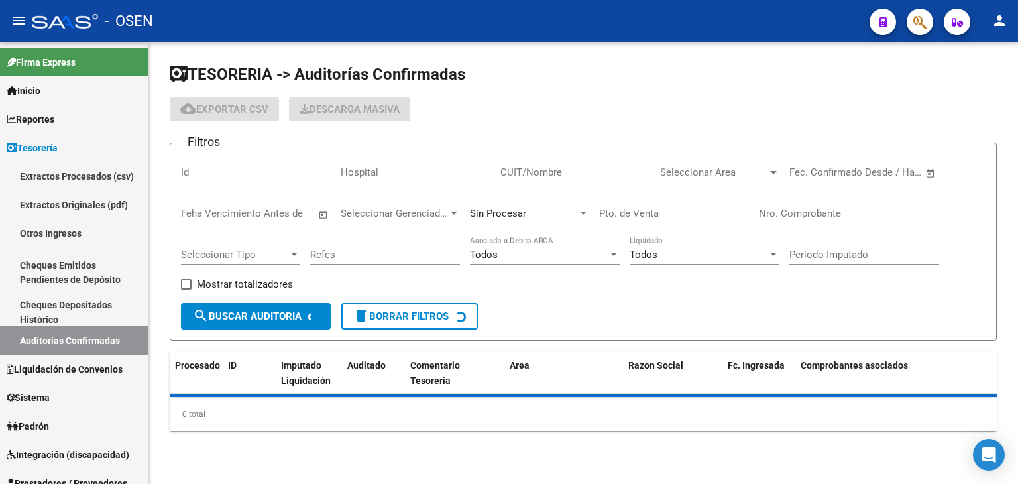
click at [730, 159] on div "Seleccionar Area Seleccionar Area" at bounding box center [719, 168] width 119 height 28
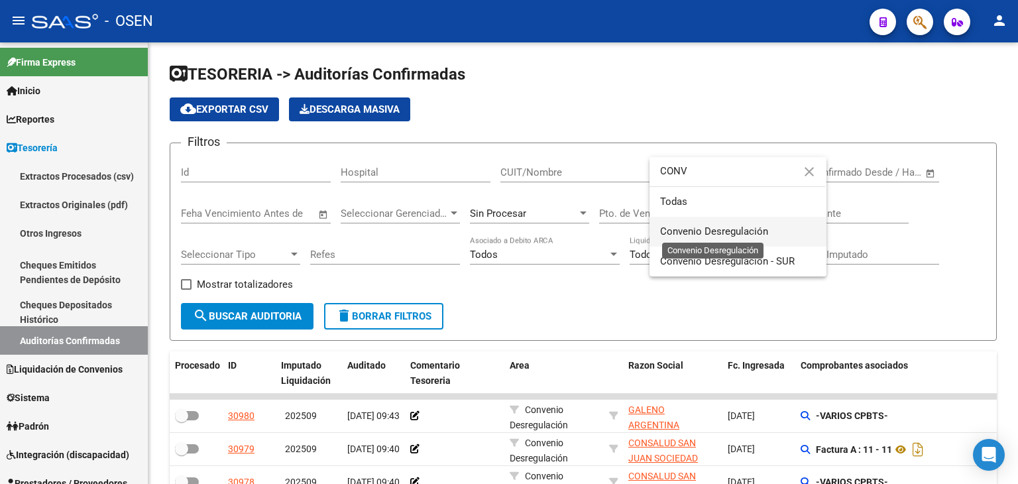
type input "CONV"
drag, startPoint x: 721, startPoint y: 229, endPoint x: 372, endPoint y: 238, distance: 349.9
click at [718, 229] on span "Convenio Desregulación" at bounding box center [714, 231] width 108 height 12
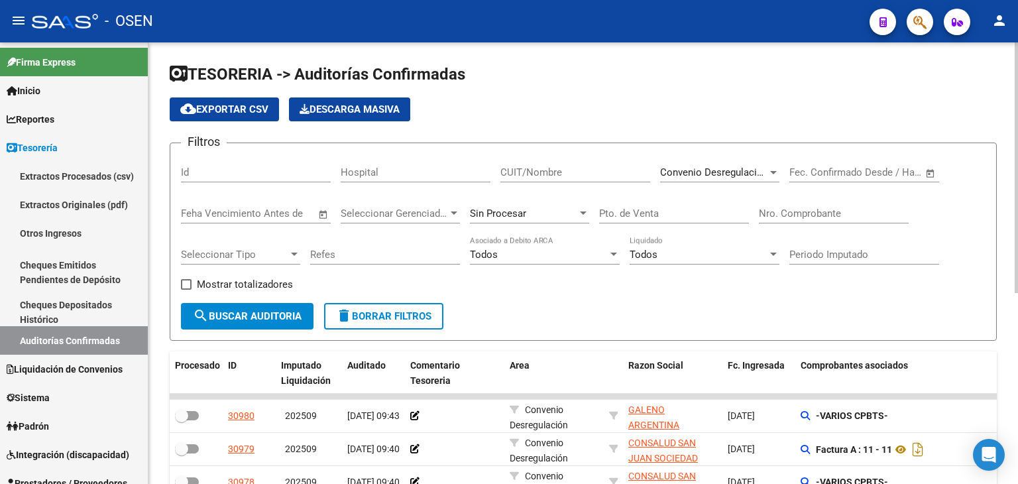
drag, startPoint x: 222, startPoint y: 332, endPoint x: 246, endPoint y: 315, distance: 29.6
click at [225, 330] on form "Filtros Id Hospital CUIT/Nombre Convenio Desregulación Seleccionar Area Fecha i…" at bounding box center [583, 241] width 827 height 198
click at [246, 315] on span "search Buscar Auditoria" at bounding box center [247, 316] width 109 height 12
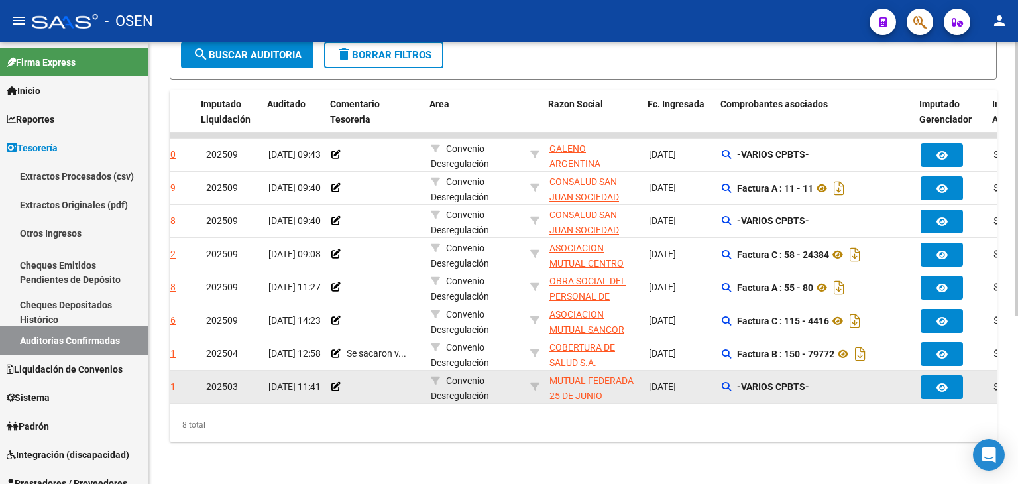
scroll to position [0, 79]
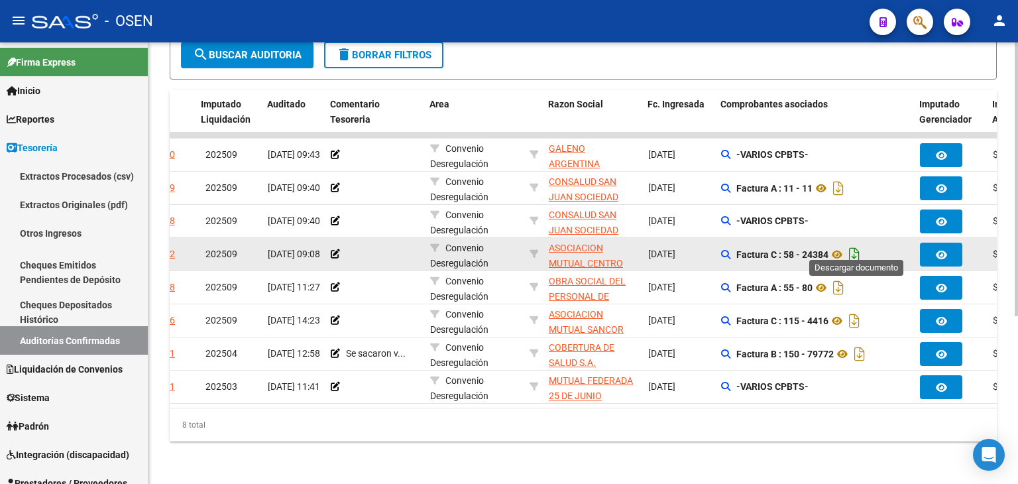
click at [853, 244] on icon "Descargar documento" at bounding box center [853, 254] width 17 height 21
click at [658, 414] on div "8 total" at bounding box center [583, 424] width 827 height 33
click at [837, 246] on icon at bounding box center [836, 254] width 17 height 16
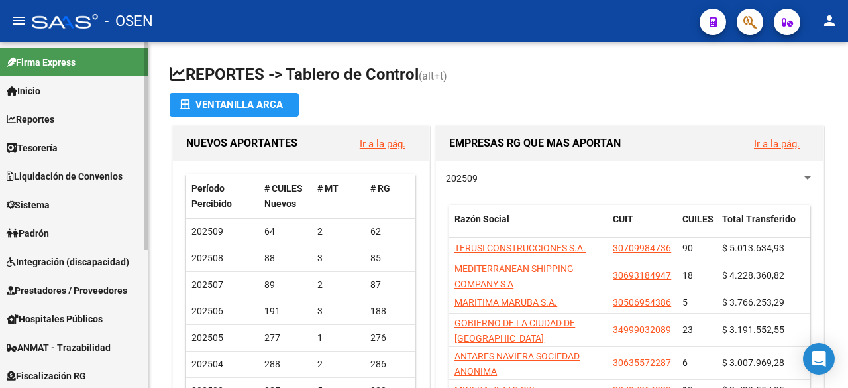
click at [80, 144] on link "Tesorería" at bounding box center [74, 147] width 148 height 28
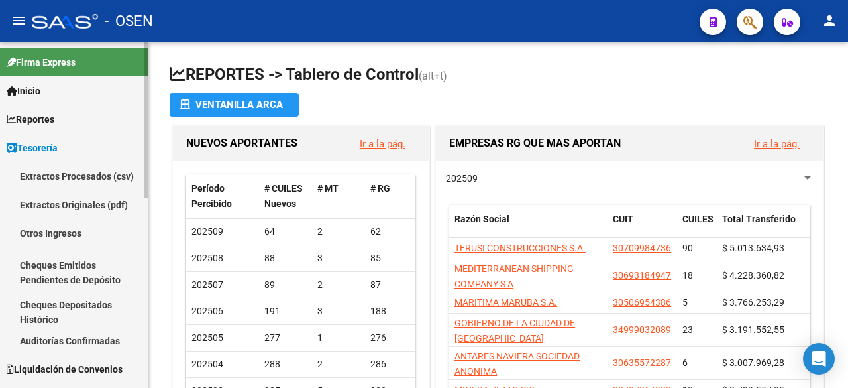
click at [98, 340] on link "Auditorías Confirmadas" at bounding box center [74, 340] width 148 height 28
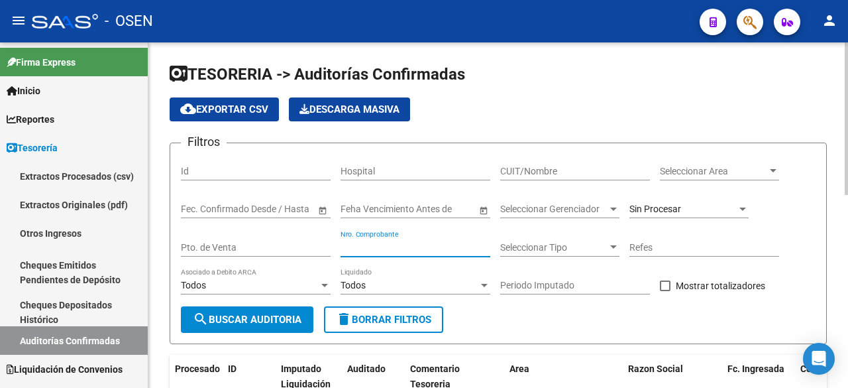
click at [454, 243] on input "Nro. Comprobante" at bounding box center [415, 247] width 150 height 11
click at [697, 197] on div "Sin Procesar" at bounding box center [688, 204] width 119 height 26
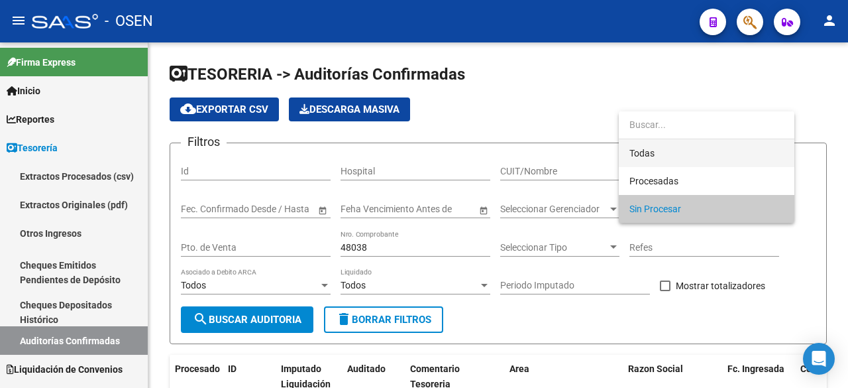
click at [698, 160] on span "Todas" at bounding box center [706, 153] width 154 height 28
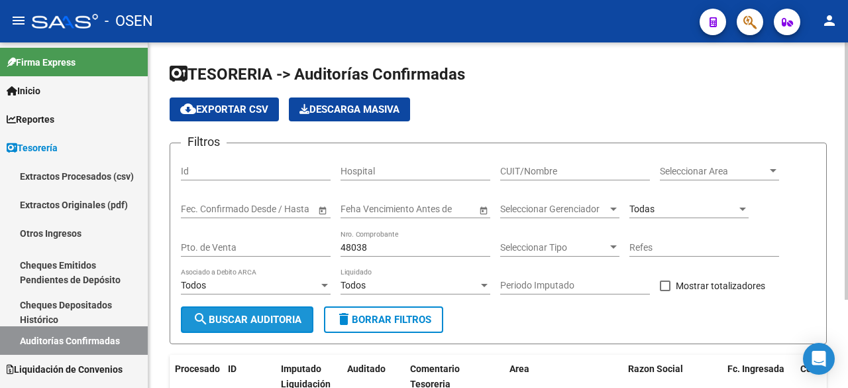
click at [287, 319] on span "search Buscar Auditoria" at bounding box center [247, 319] width 109 height 12
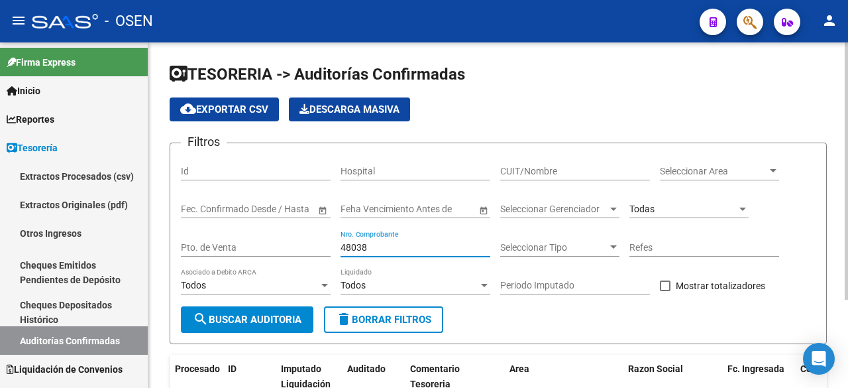
drag, startPoint x: 422, startPoint y: 252, endPoint x: 192, endPoint y: 221, distance: 232.0
click at [195, 221] on div "Filtros Id Hospital CUIT/Nombre Seleccionar Area Seleccionar Area Fecha inicio …" at bounding box center [498, 230] width 635 height 152
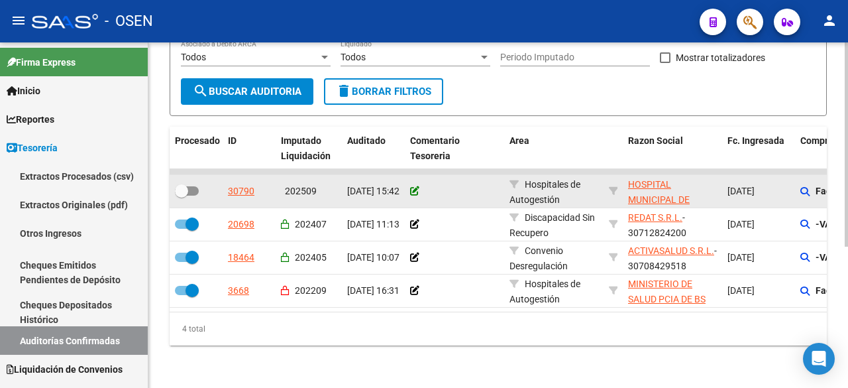
type input "2635"
click at [412, 186] on icon at bounding box center [414, 190] width 9 height 9
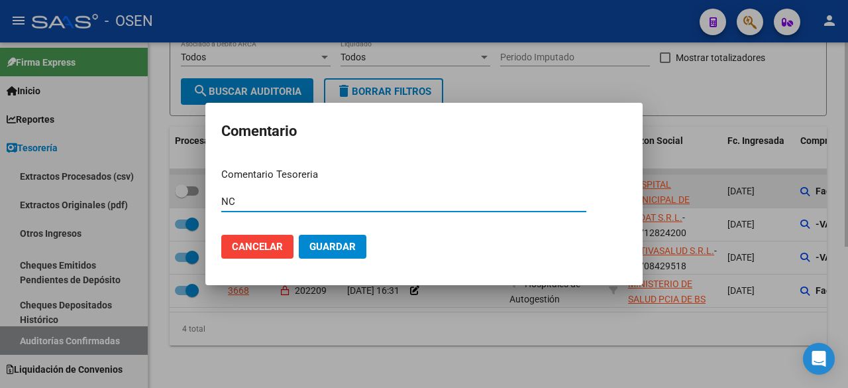
type input "N"
type input "DEBITO ACEPTADO $ 2276 NC 595"
click at [299, 235] on button "Guardar" at bounding box center [333, 247] width 68 height 24
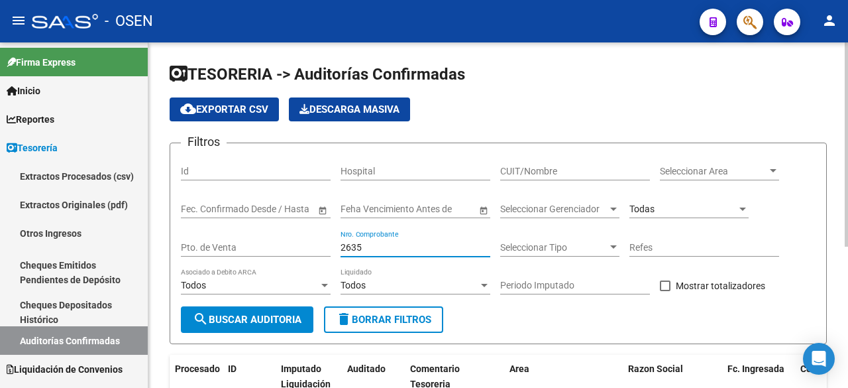
drag, startPoint x: 397, startPoint y: 252, endPoint x: 315, endPoint y: 172, distance: 113.8
click at [260, 232] on div "Filtros Id Hospital CUIT/Nombre Seleccionar Area Seleccionar Area Fecha inicio …" at bounding box center [498, 230] width 635 height 152
click at [291, 323] on span "search Buscar Auditoria" at bounding box center [247, 319] width 109 height 12
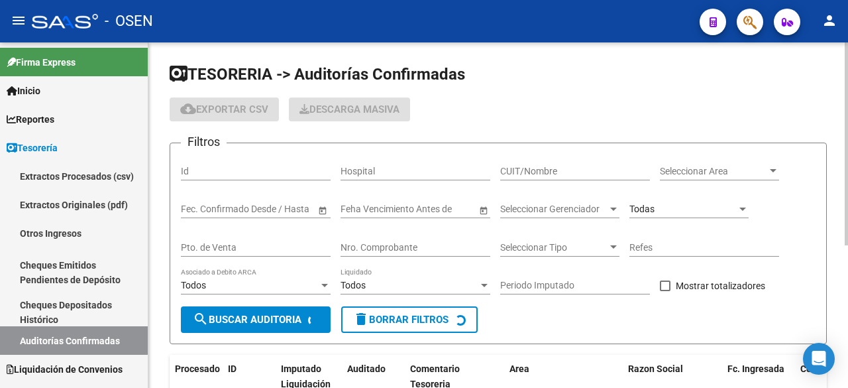
click at [715, 210] on div "Todas" at bounding box center [682, 208] width 107 height 11
checkbox input "false"
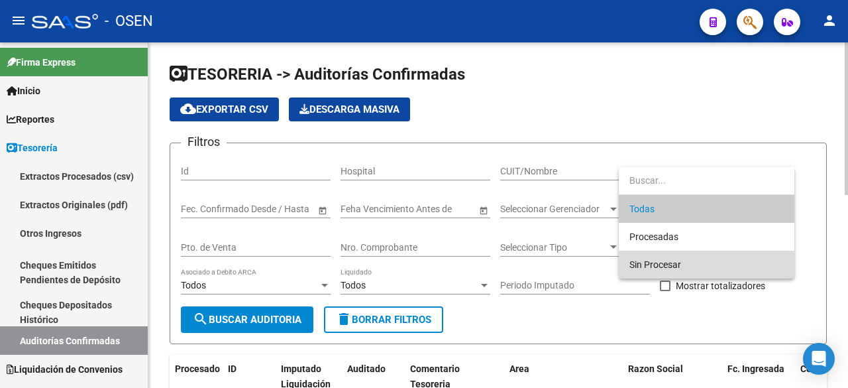
drag, startPoint x: 700, startPoint y: 262, endPoint x: 412, endPoint y: 262, distance: 288.2
click at [698, 262] on span "Sin Procesar" at bounding box center [706, 264] width 154 height 28
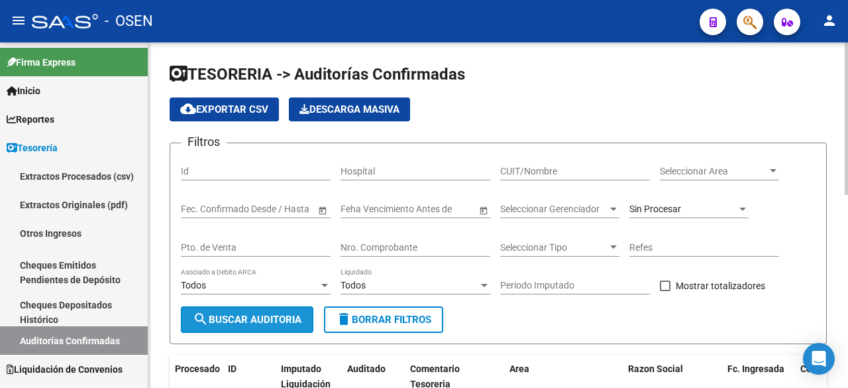
click at [243, 319] on span "search Buscar Auditoria" at bounding box center [247, 319] width 109 height 12
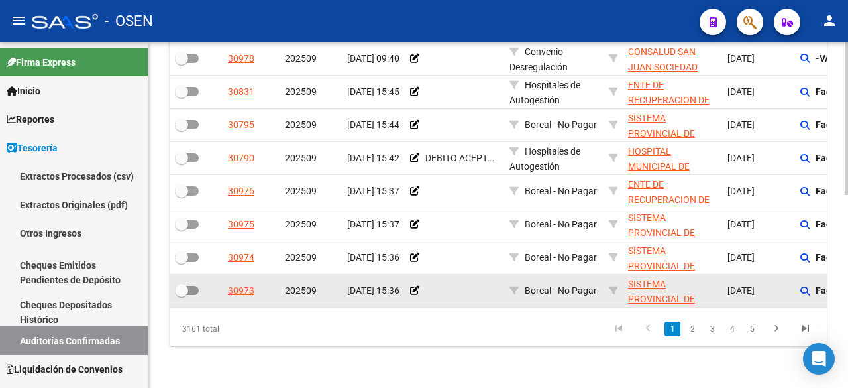
scroll to position [217, 0]
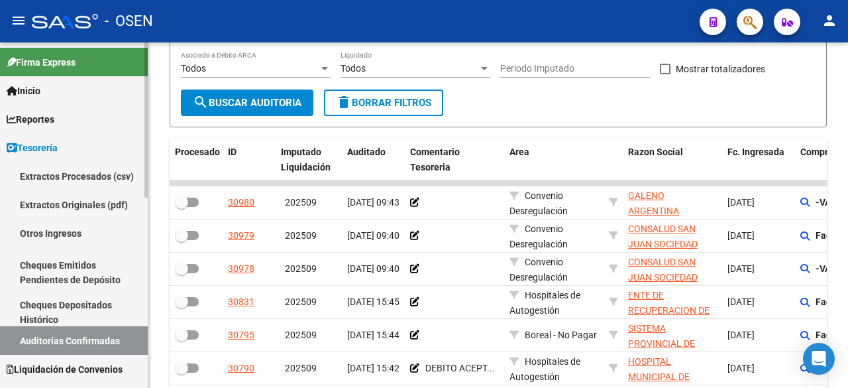
click at [58, 135] on link "Tesorería" at bounding box center [74, 147] width 148 height 28
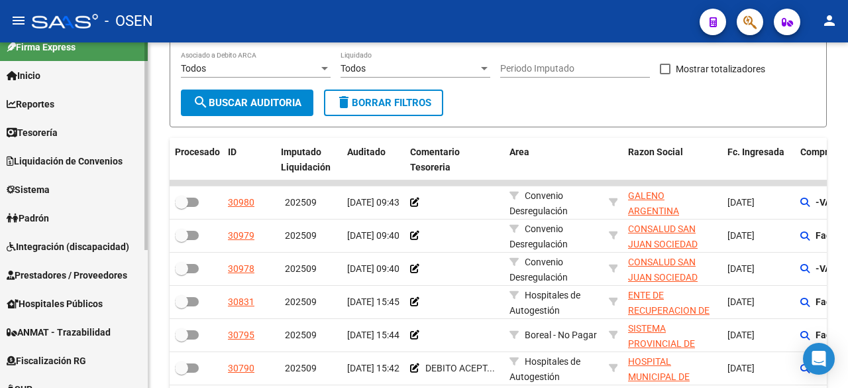
scroll to position [0, 0]
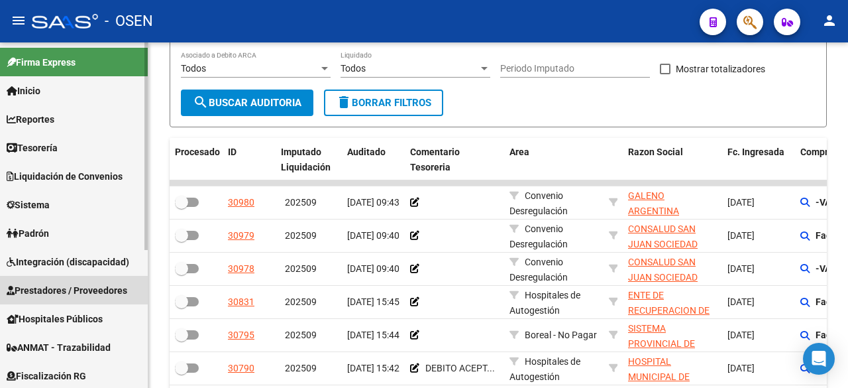
click at [77, 295] on span "Prestadores / Proveedores" at bounding box center [67, 290] width 121 height 15
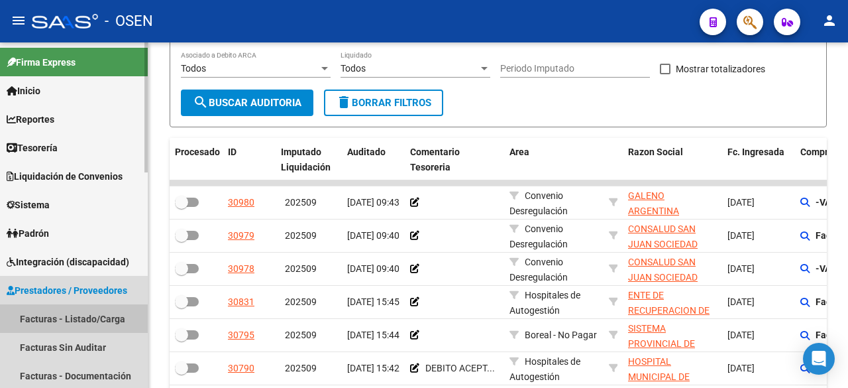
click at [83, 312] on link "Facturas - Listado/Carga" at bounding box center [74, 318] width 148 height 28
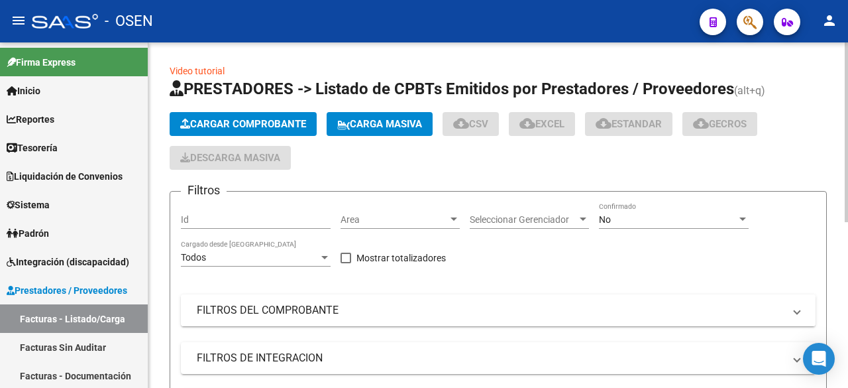
click at [409, 316] on mat-panel-title "FILTROS DEL COMPROBANTE" at bounding box center [490, 310] width 587 height 15
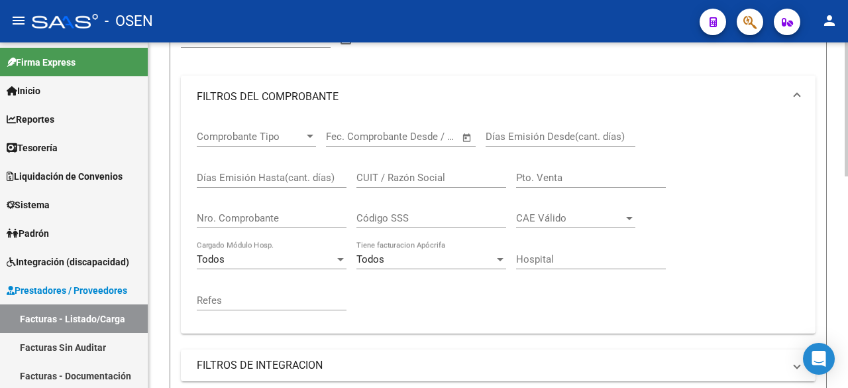
scroll to position [221, 0]
click at [93, 140] on link "Tesorería" at bounding box center [74, 147] width 148 height 28
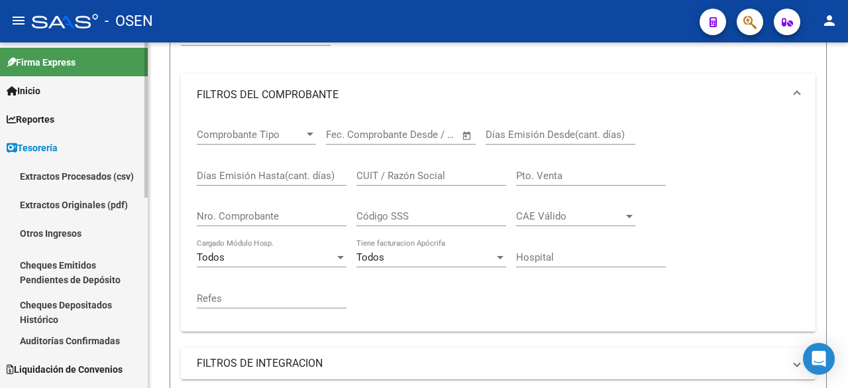
click at [91, 339] on link "Auditorías Confirmadas" at bounding box center [74, 340] width 148 height 28
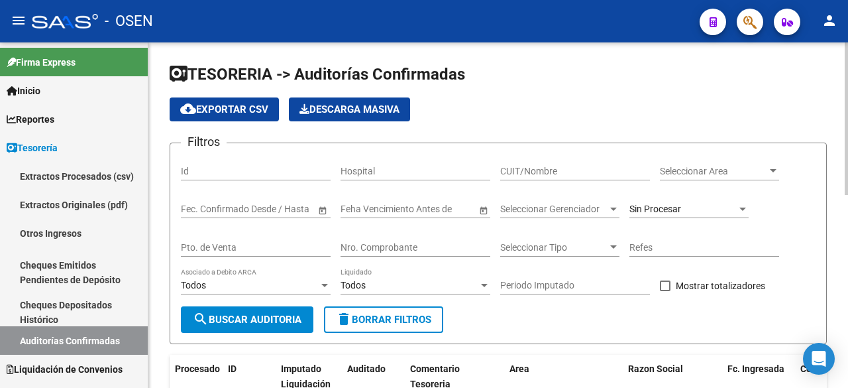
click at [757, 169] on span "Seleccionar Area" at bounding box center [713, 171] width 107 height 11
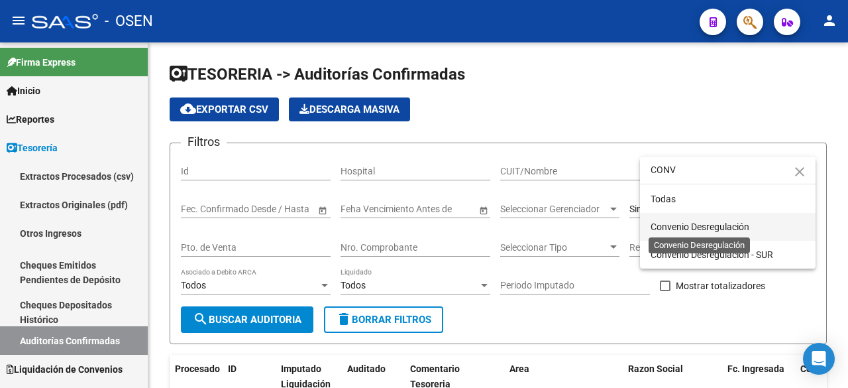
type input "CONV"
click at [745, 221] on span "Convenio Desregulación" at bounding box center [700, 226] width 99 height 11
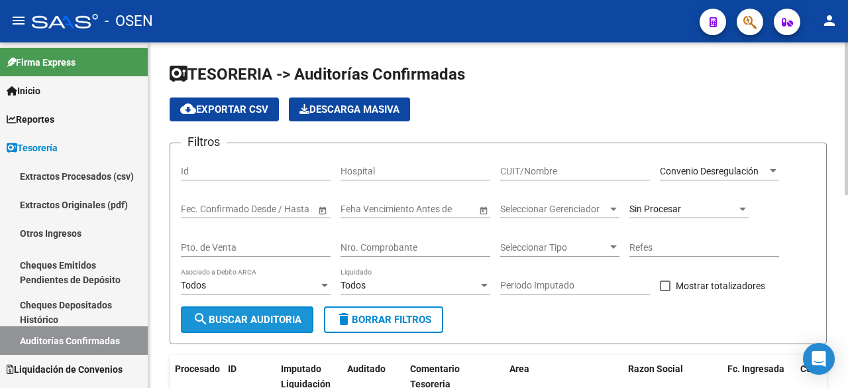
click at [271, 311] on button "search Buscar Auditoria" at bounding box center [247, 319] width 132 height 26
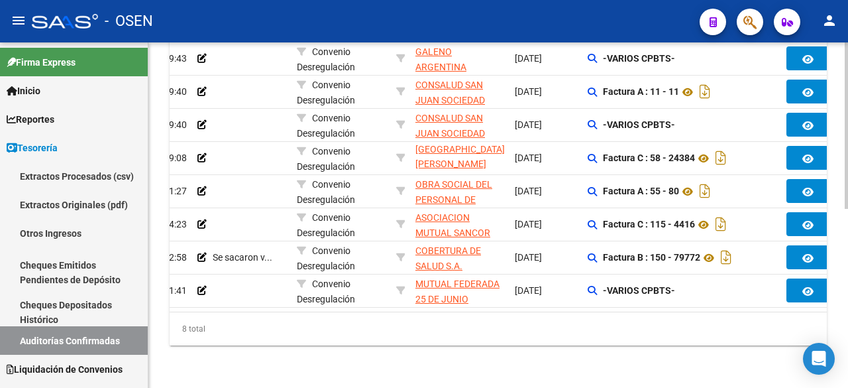
scroll to position [0, 240]
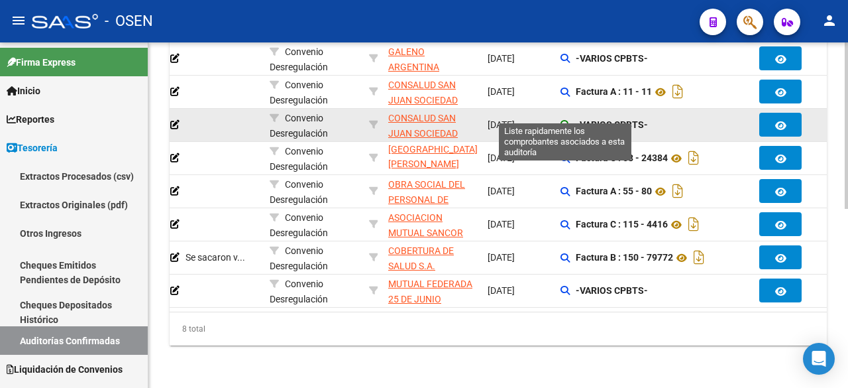
click at [564, 120] on icon at bounding box center [564, 124] width 9 height 9
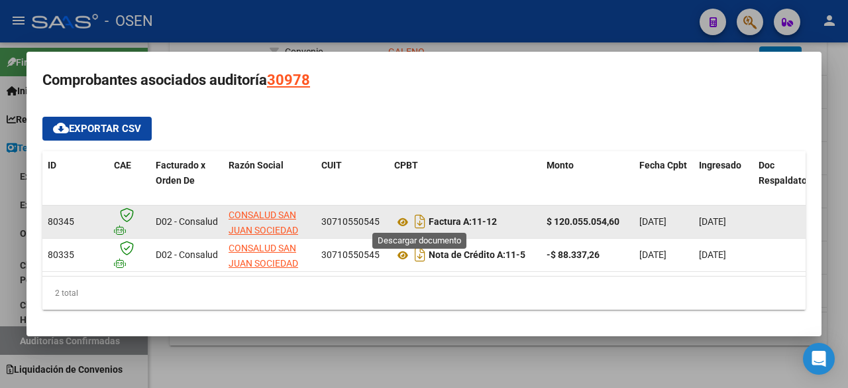
click at [419, 219] on icon "Descargar documento" at bounding box center [419, 221] width 17 height 21
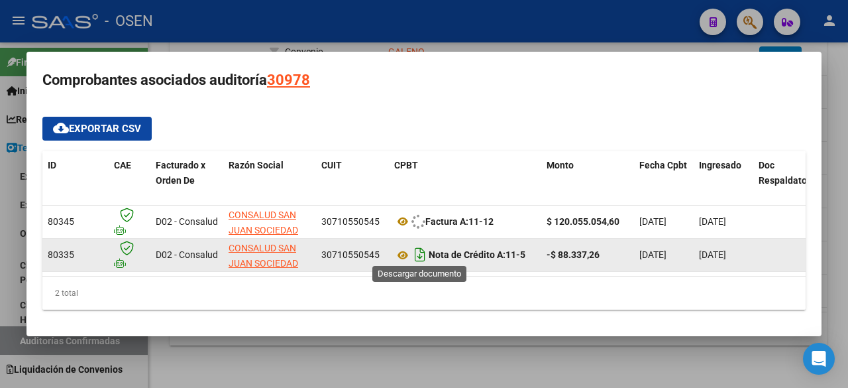
click at [419, 248] on icon "Descargar documento" at bounding box center [419, 254] width 17 height 21
click at [427, 363] on body "menu - OSEN person Firma Express Inicio Calendario SSS Instructivos Contacto OS…" at bounding box center [424, 194] width 848 height 388
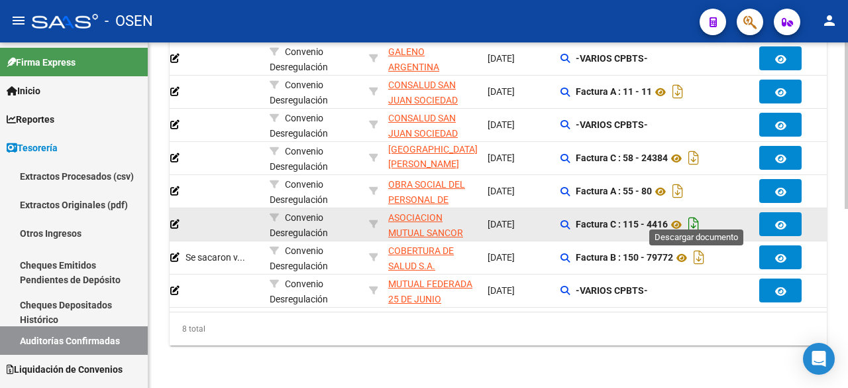
click at [700, 213] on icon "Descargar documento" at bounding box center [693, 223] width 17 height 21
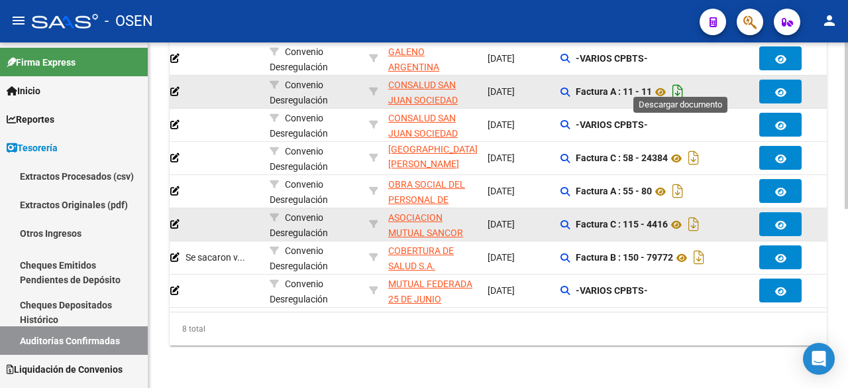
click at [684, 81] on icon "Descargar documento" at bounding box center [677, 91] width 17 height 21
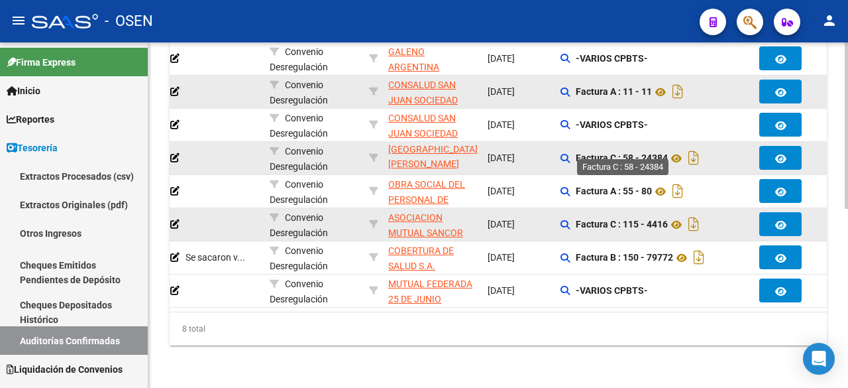
scroll to position [150, 0]
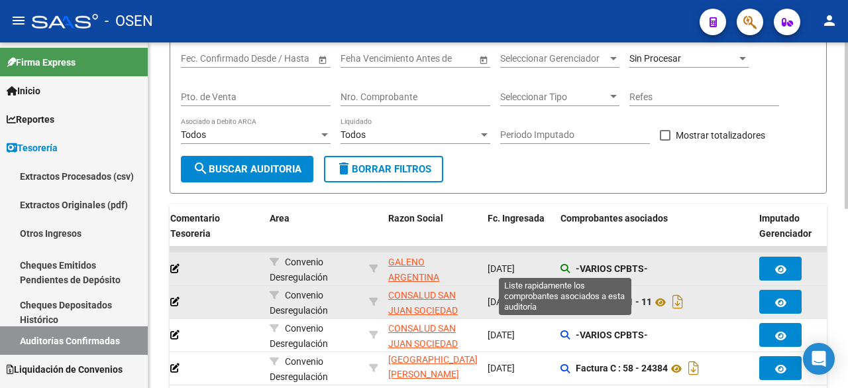
click at [563, 267] on icon at bounding box center [564, 268] width 9 height 9
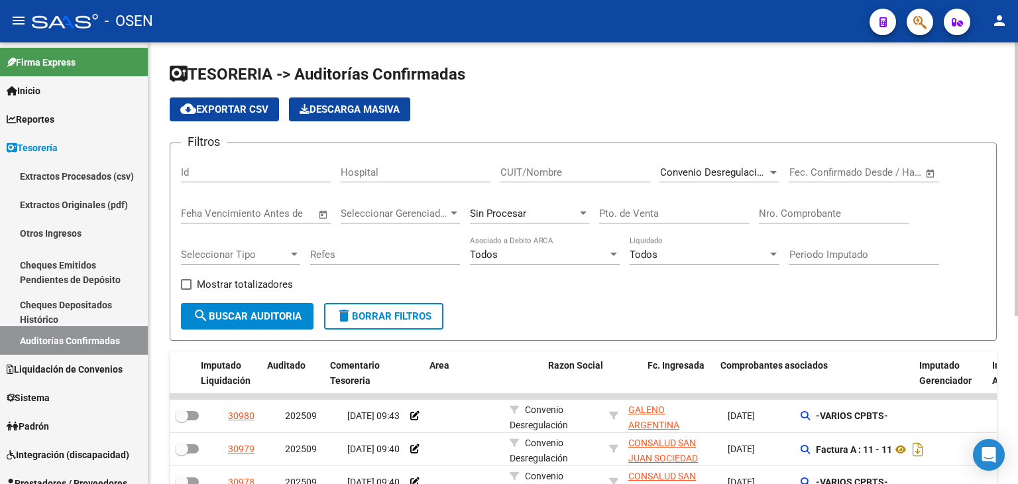
scroll to position [0, 79]
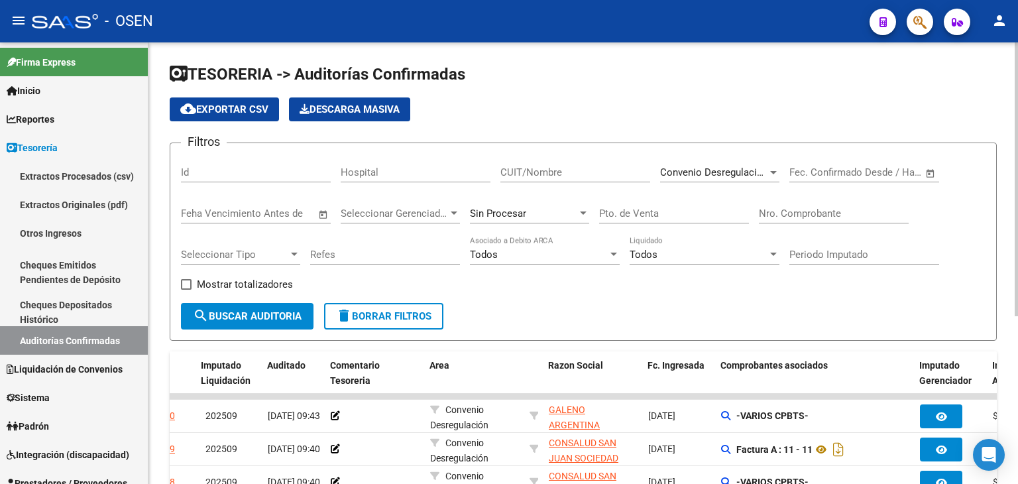
click at [740, 171] on span "Convenio Desregulación" at bounding box center [714, 172] width 108 height 12
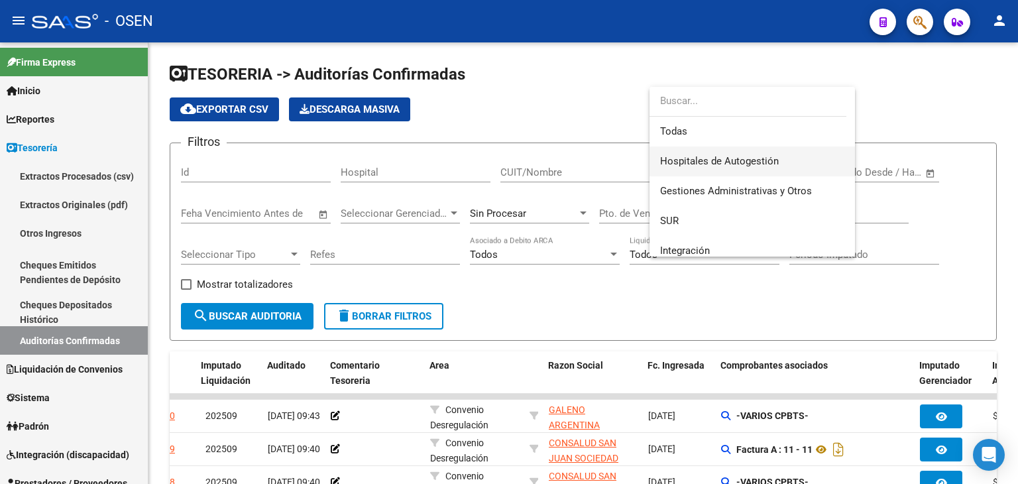
scroll to position [0, 0]
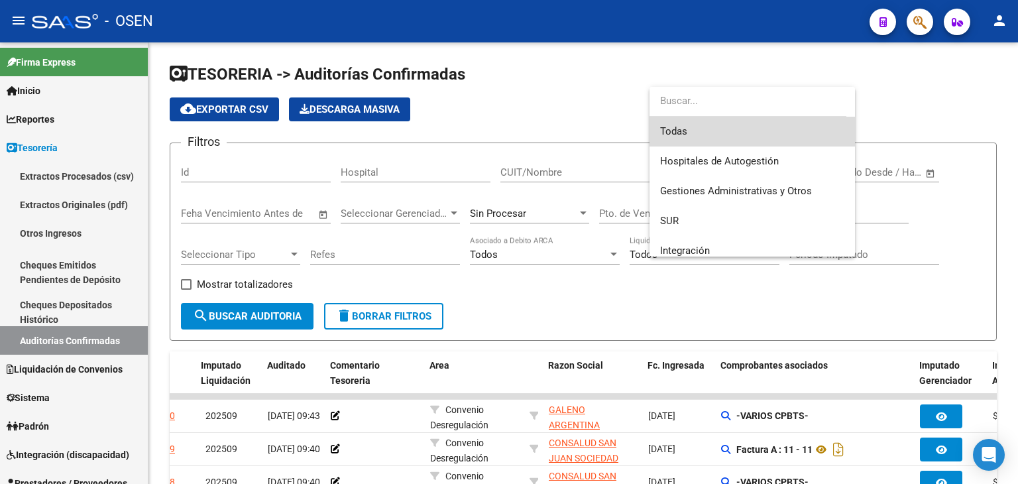
click at [757, 122] on span "Todas" at bounding box center [752, 132] width 184 height 30
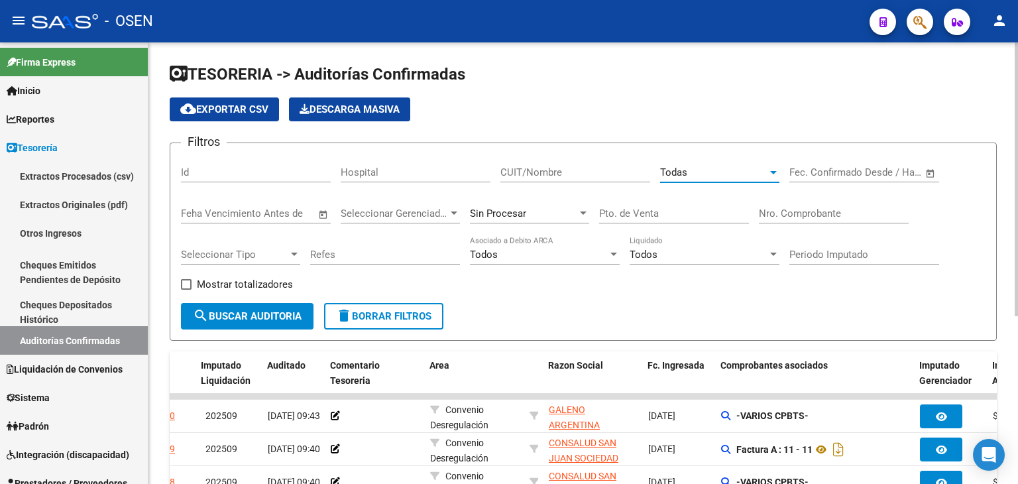
click at [819, 217] on input "Nro. Comprobante" at bounding box center [834, 213] width 150 height 12
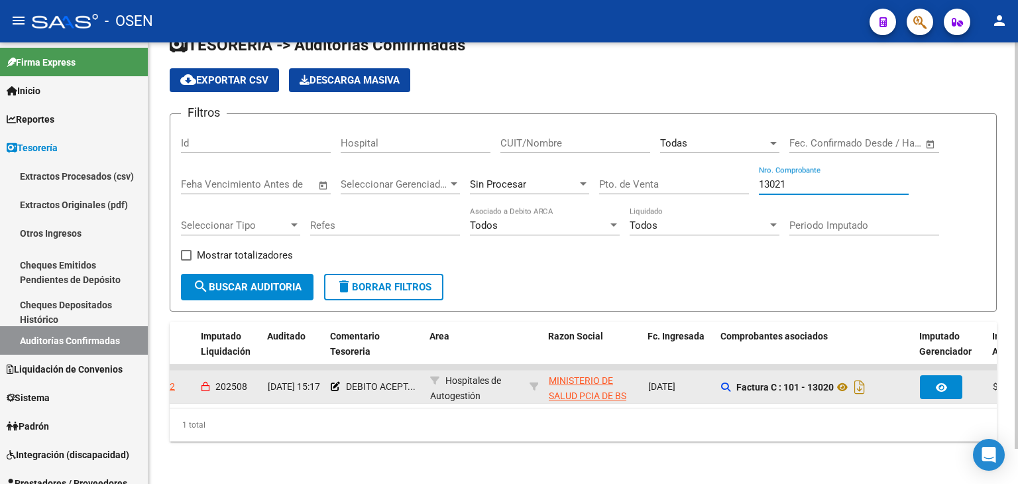
scroll to position [37, 0]
click at [845, 379] on icon at bounding box center [841, 387] width 17 height 16
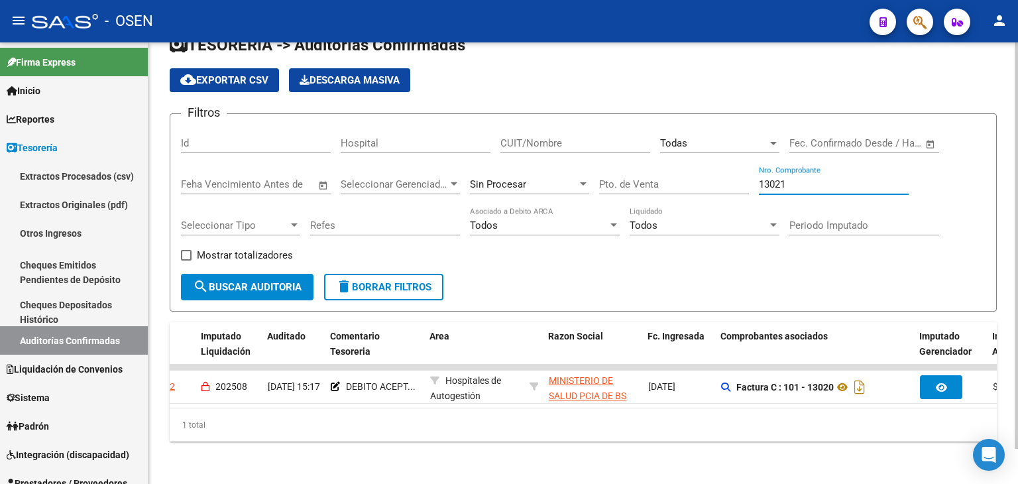
drag, startPoint x: 800, startPoint y: 174, endPoint x: 565, endPoint y: 177, distance: 235.2
click at [565, 177] on div "Filtros Id Hospital CUIT/Nombre Todas Seleccionar Area Fecha inicio – Fecha fin…" at bounding box center [583, 199] width 804 height 149
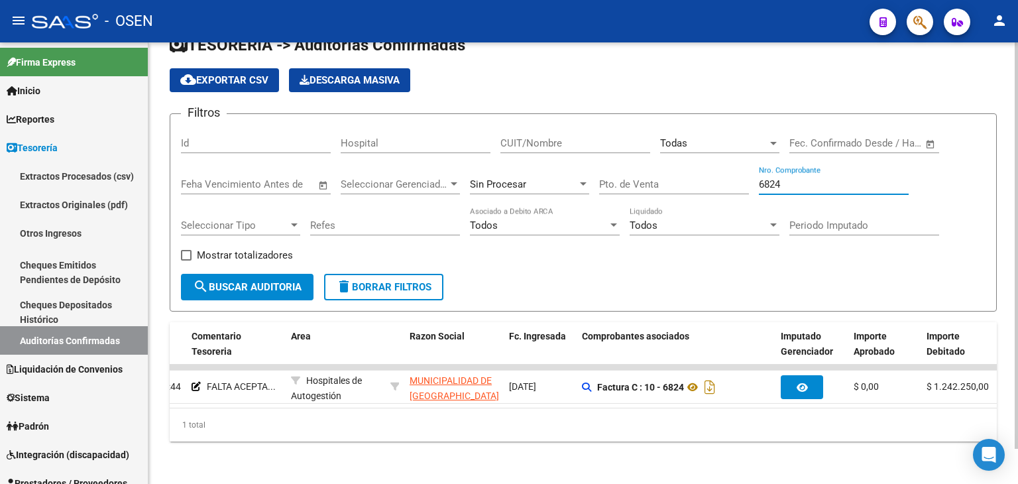
scroll to position [0, 260]
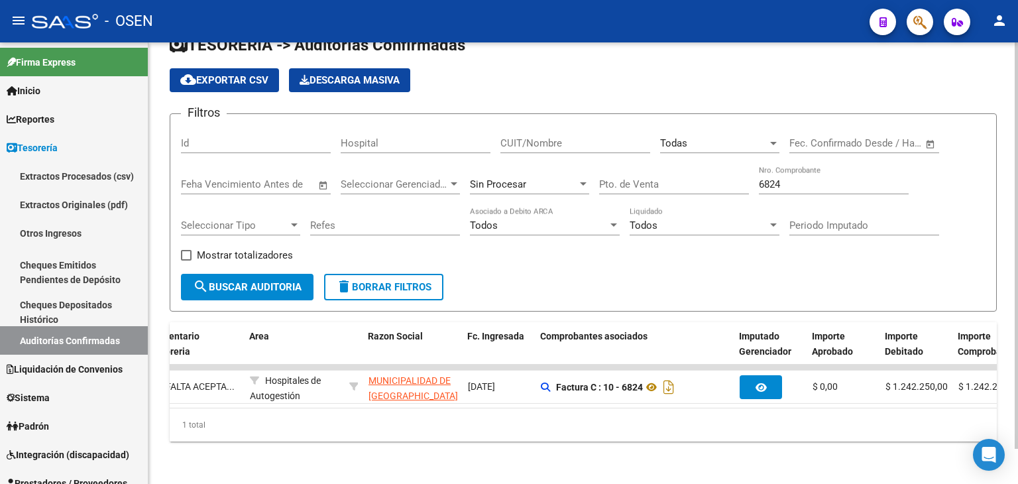
drag, startPoint x: 806, startPoint y: 168, endPoint x: 472, endPoint y: 138, distance: 335.8
click at [494, 149] on div "Filtros Id Hospital CUIT/Nombre Todas Seleccionar Area Fecha inicio – Fecha fin…" at bounding box center [583, 199] width 804 height 149
click at [800, 178] on input "6824" at bounding box center [834, 184] width 150 height 12
drag, startPoint x: 806, startPoint y: 172, endPoint x: 584, endPoint y: 140, distance: 224.2
click at [584, 140] on div "Filtros Id Hospital CUIT/Nombre Todas Seleccionar Area Fecha inicio – Fecha fin…" at bounding box center [583, 199] width 804 height 149
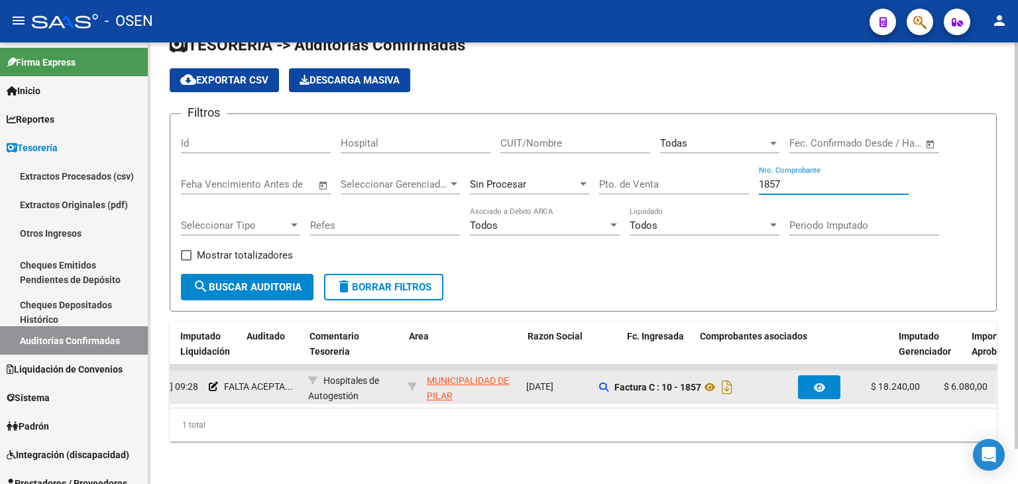
scroll to position [0, 101]
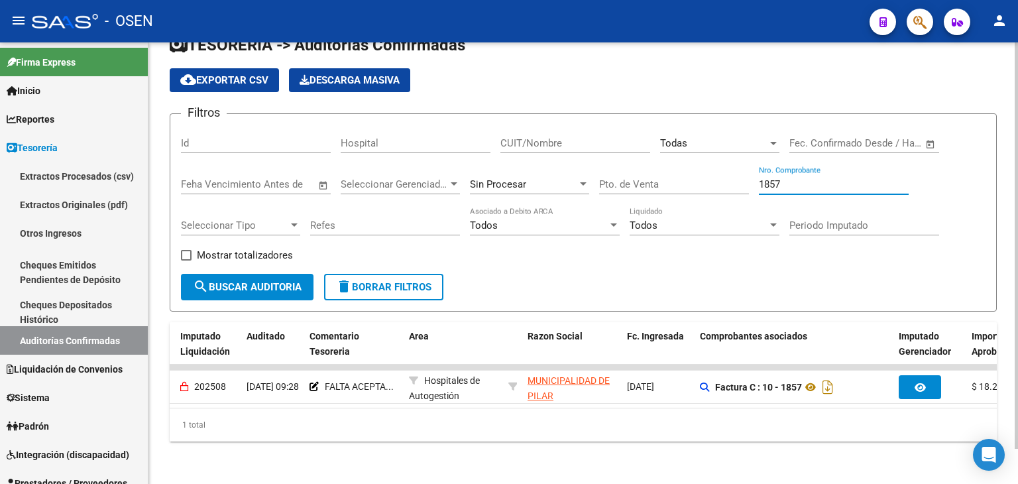
drag, startPoint x: 799, startPoint y: 176, endPoint x: 482, endPoint y: 152, distance: 317.5
click at [482, 152] on div "Filtros Id Hospital CUIT/Nombre Todas Seleccionar Area Fecha inicio – Fecha fin…" at bounding box center [583, 199] width 804 height 149
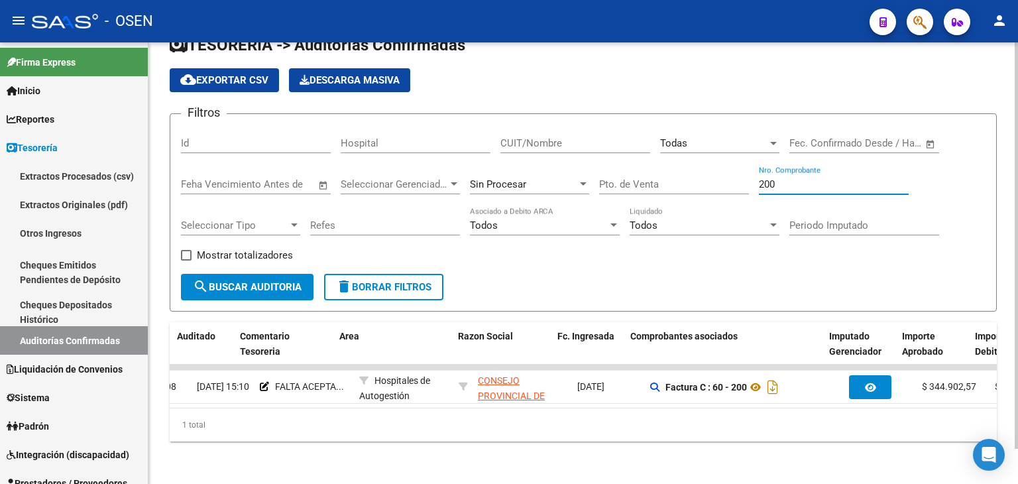
scroll to position [0, 39]
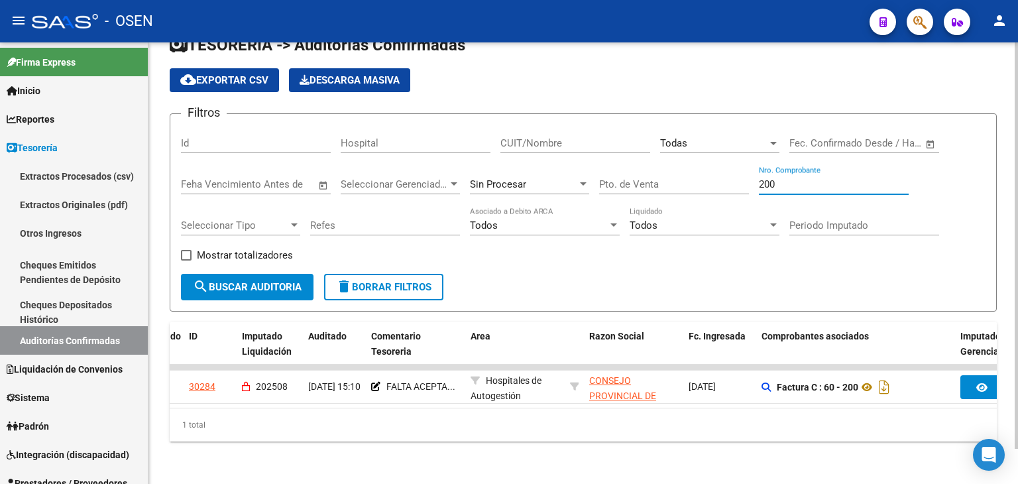
drag, startPoint x: 798, startPoint y: 173, endPoint x: 498, endPoint y: 132, distance: 302.2
click at [498, 132] on div "Filtros Id Hospital CUIT/Nombre Todas Seleccionar Area Fecha inicio – Fecha fin…" at bounding box center [583, 199] width 804 height 149
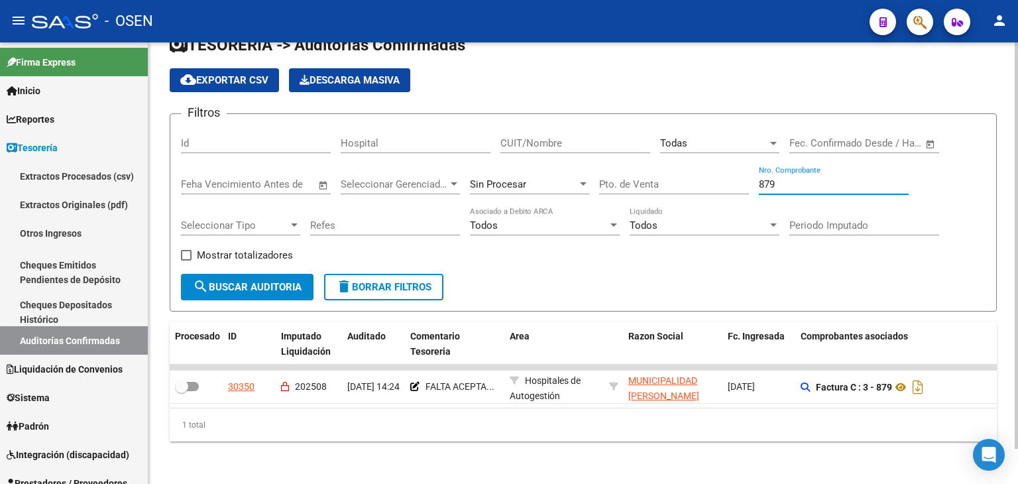
drag, startPoint x: 786, startPoint y: 171, endPoint x: 617, endPoint y: 169, distance: 168.3
click at [617, 169] on div "Filtros Id Hospital CUIT/Nombre Todas Seleccionar Area Fecha inicio – Fecha fin…" at bounding box center [583, 199] width 804 height 149
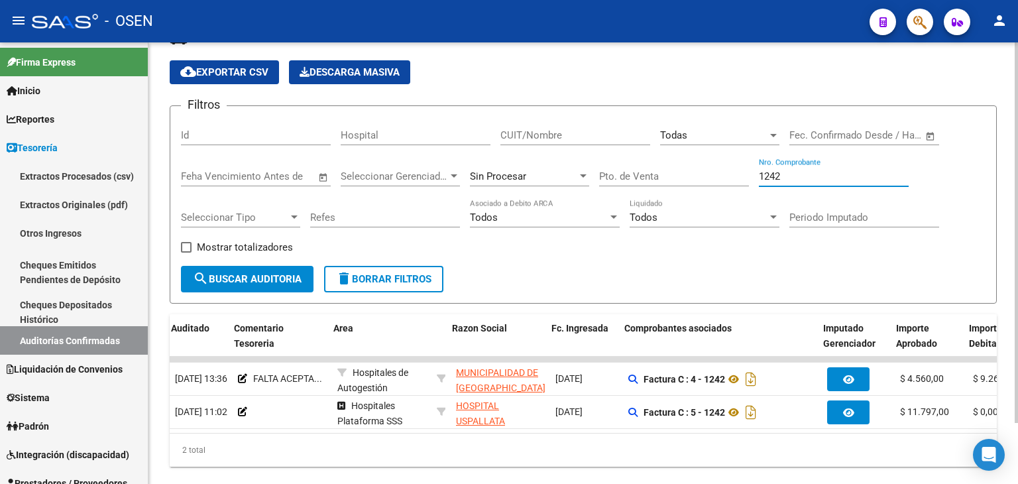
scroll to position [0, 295]
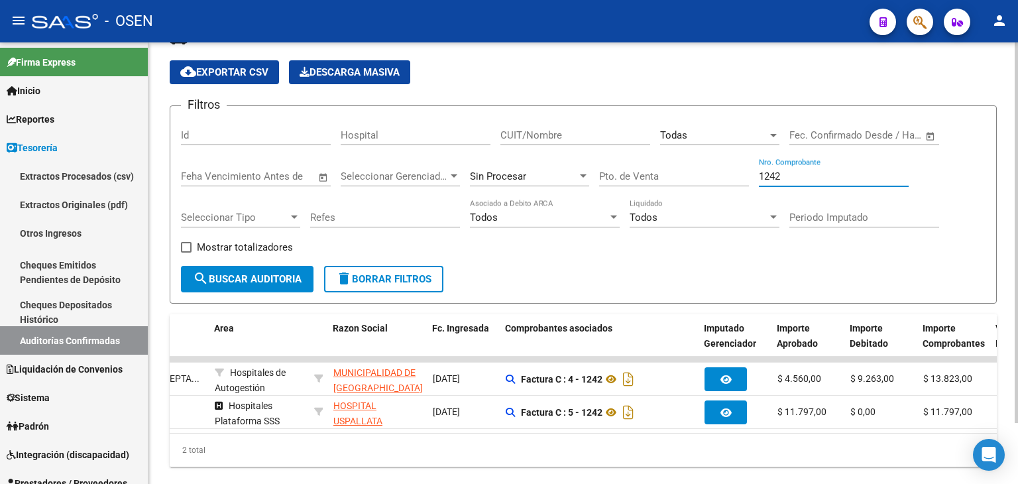
drag, startPoint x: 798, startPoint y: 175, endPoint x: 690, endPoint y: 176, distance: 107.3
click at [690, 176] on div "Filtros Id Hospital CUIT/Nombre Todas Seleccionar Area Fecha inicio – Fecha fin…" at bounding box center [583, 191] width 804 height 149
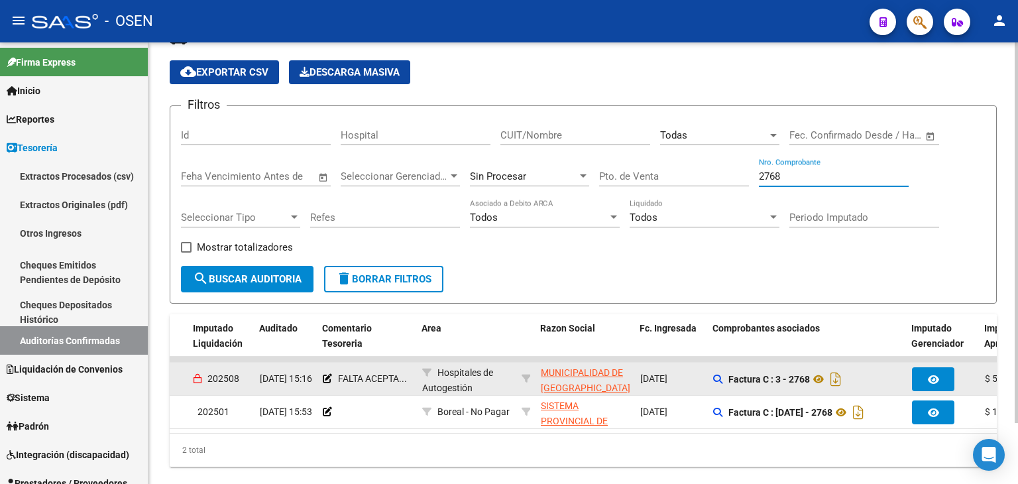
scroll to position [0, 82]
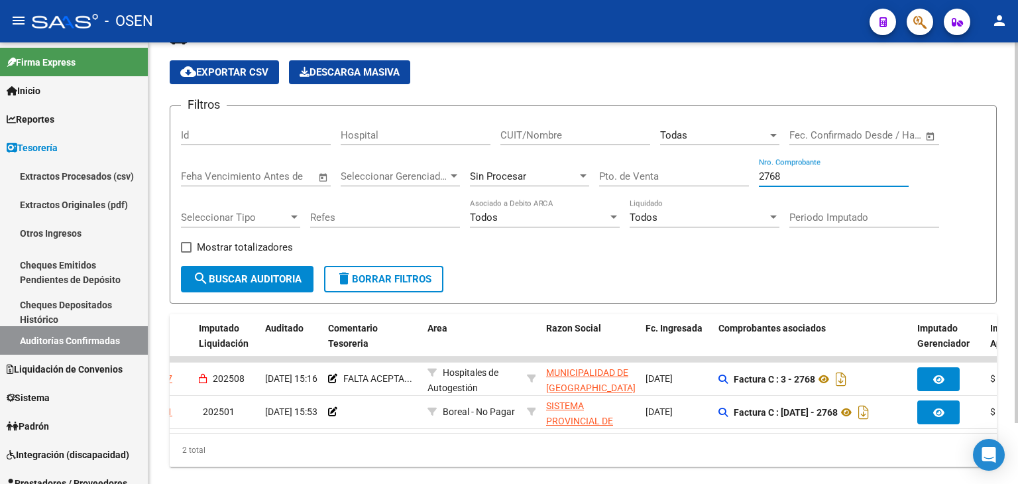
drag, startPoint x: 798, startPoint y: 174, endPoint x: 474, endPoint y: 128, distance: 327.2
click at [474, 128] on div "Filtros Id Hospital CUIT/Nombre Todas Seleccionar Area Fecha inicio – Fecha fin…" at bounding box center [583, 191] width 804 height 149
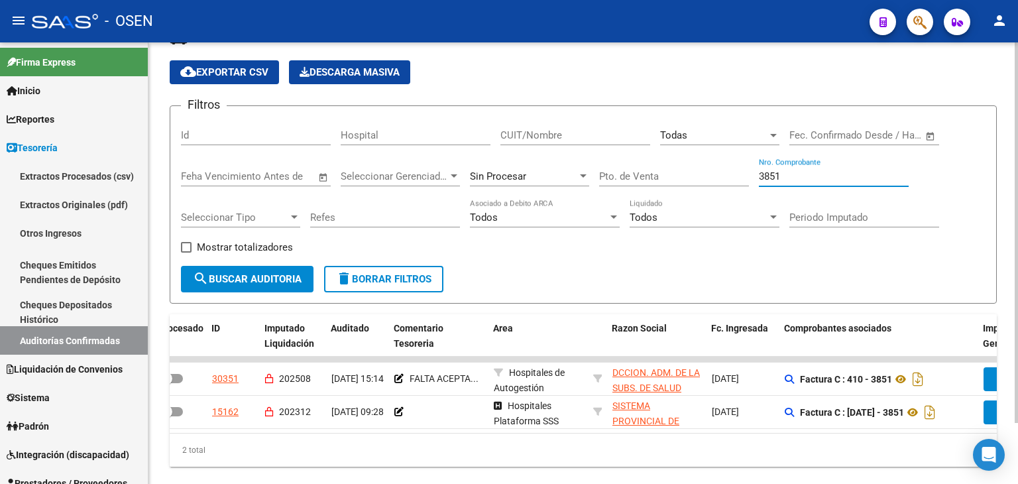
scroll to position [0, 0]
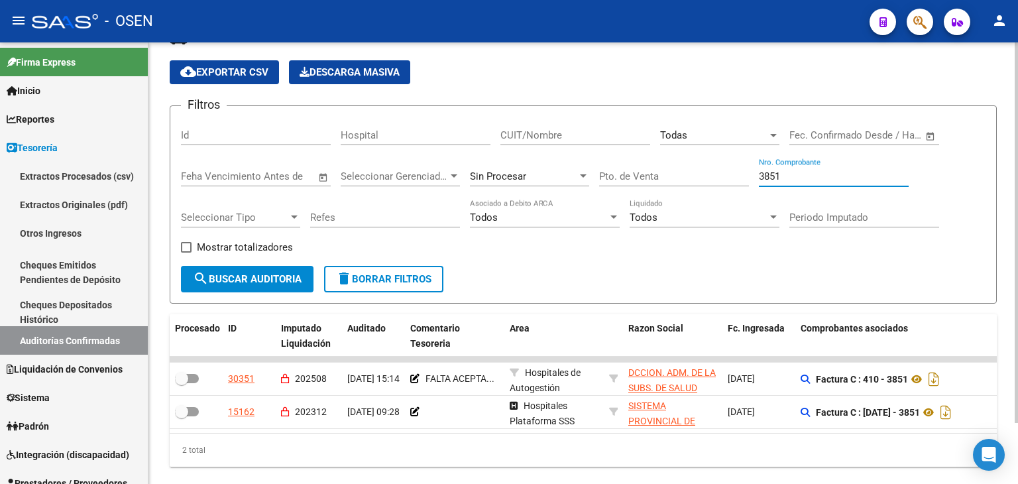
type input "3851"
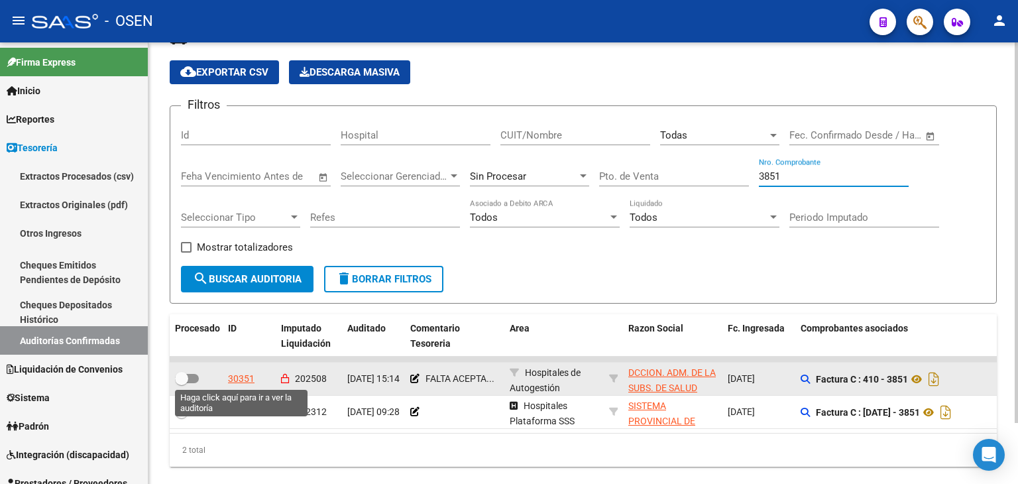
click at [240, 372] on div "30351" at bounding box center [241, 378] width 26 height 15
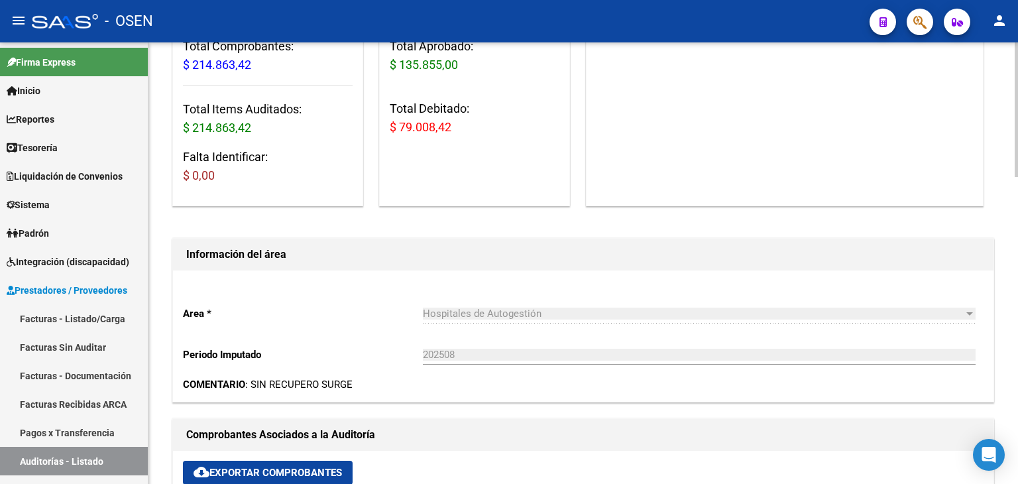
scroll to position [441, 0]
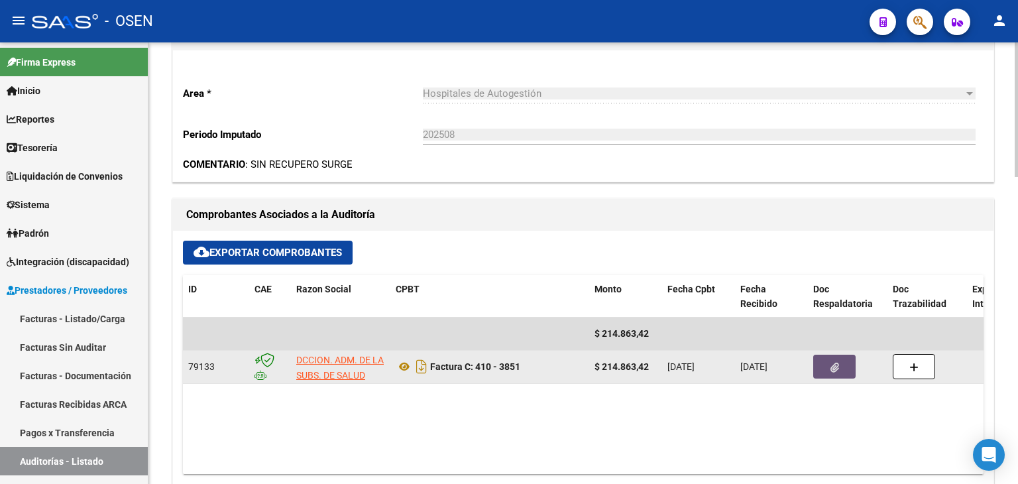
click at [837, 368] on icon "button" at bounding box center [834, 367] width 9 height 10
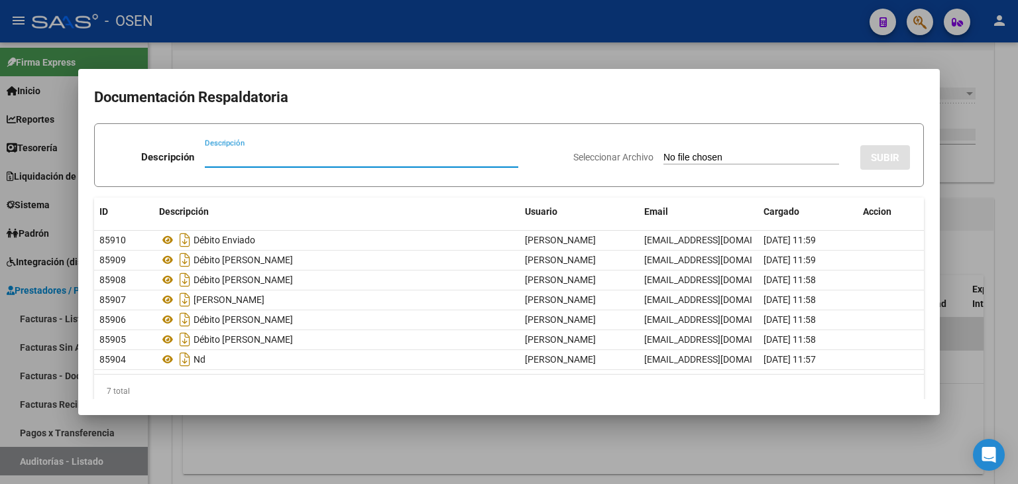
click at [320, 448] on div at bounding box center [509, 242] width 1018 height 484
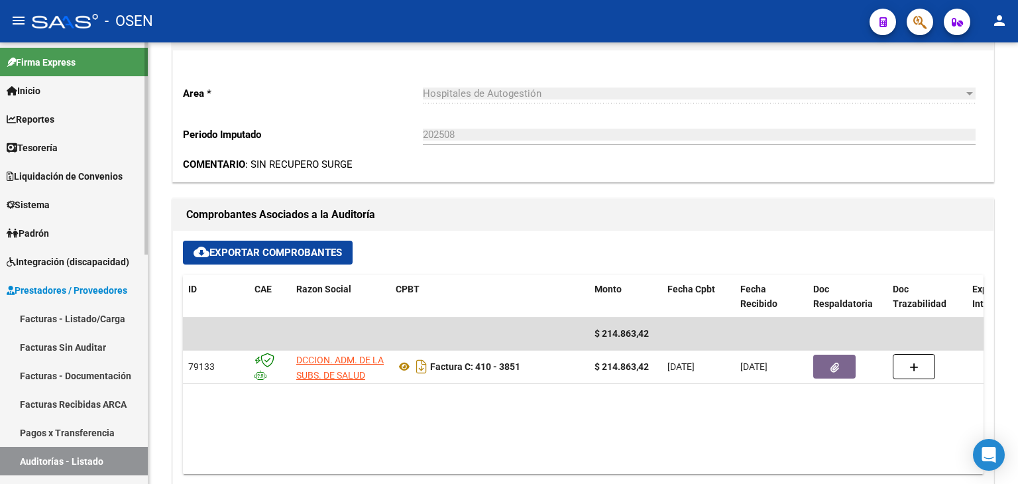
click at [103, 145] on link "Tesorería" at bounding box center [74, 147] width 148 height 28
click at [93, 149] on link "Tesorería" at bounding box center [74, 147] width 148 height 28
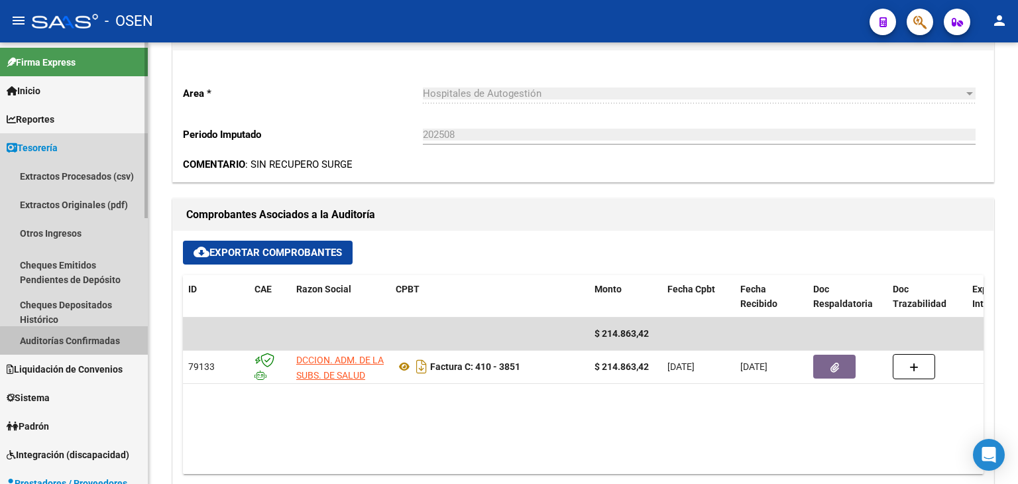
click at [88, 345] on link "Auditorías Confirmadas" at bounding box center [74, 340] width 148 height 28
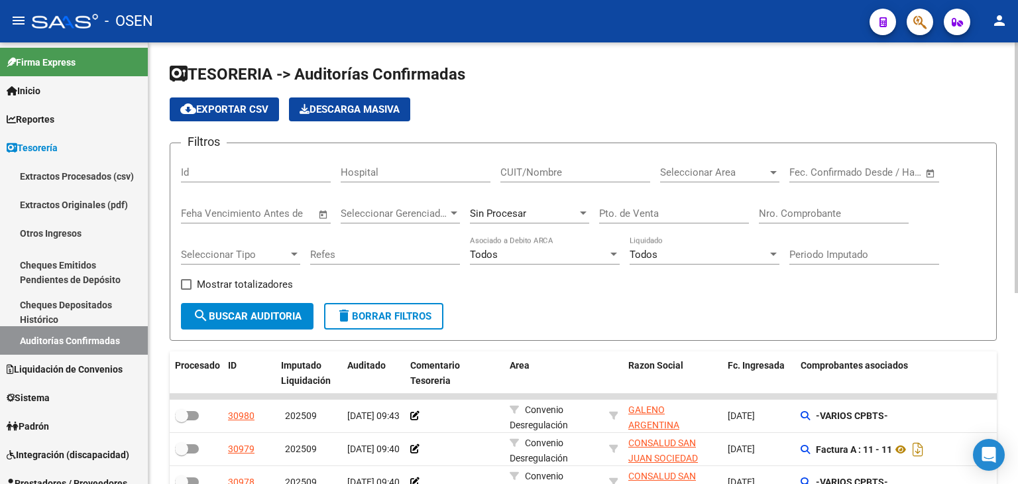
click at [829, 195] on div "Nro. Comprobante" at bounding box center [834, 209] width 150 height 28
click at [829, 210] on input "Nro. Comprobante" at bounding box center [834, 213] width 150 height 12
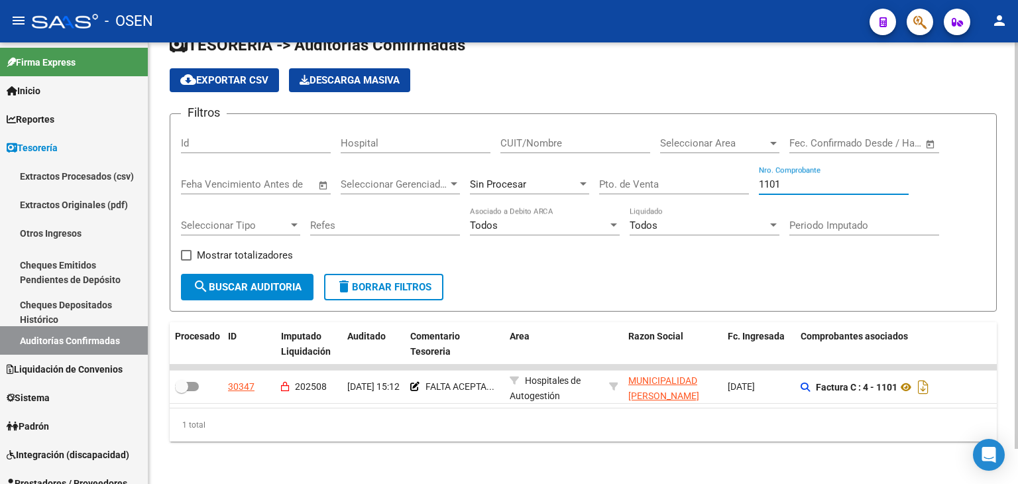
type input "1101"
